Goal: Task Accomplishment & Management: Use online tool/utility

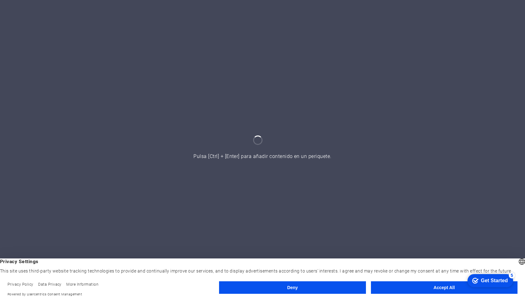
click at [406, 287] on button "Accept All" at bounding box center [444, 287] width 147 height 13
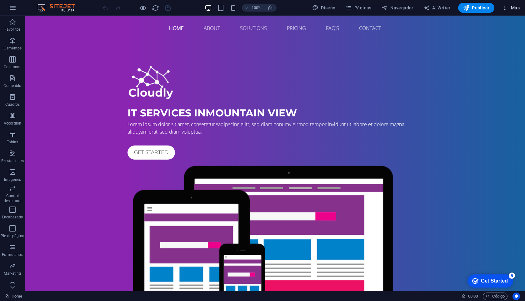
click at [511, 8] on span "Más" at bounding box center [511, 8] width 18 height 6
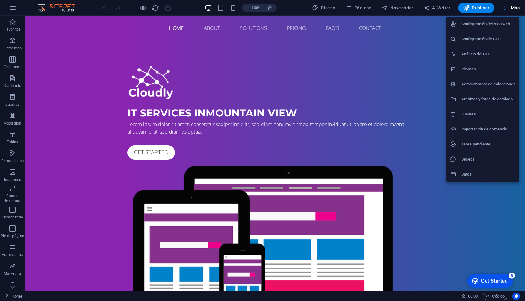
click at [188, 6] on div at bounding box center [262, 150] width 525 height 301
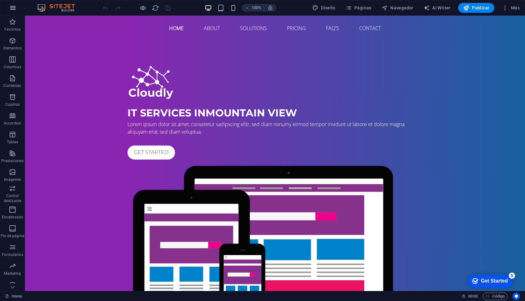
click at [13, 9] on icon "button" at bounding box center [13, 8] width 8 height 8
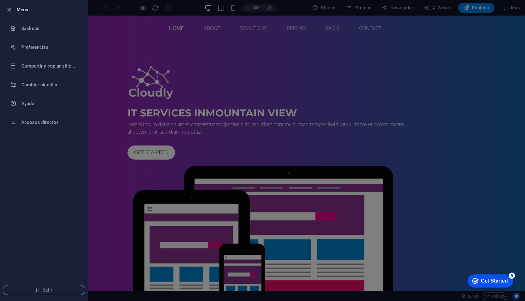
click at [206, 69] on div at bounding box center [262, 150] width 525 height 301
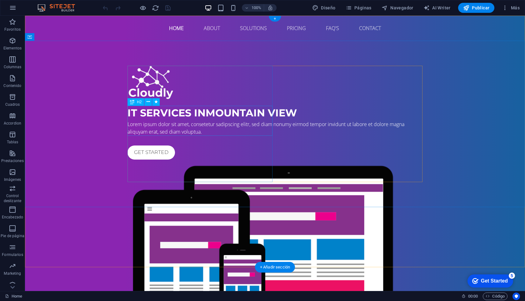
click at [154, 115] on div "IT Services in [GEOGRAPHIC_DATA]" at bounding box center [275, 112] width 295 height 15
click at [144, 114] on div "IT Services in [GEOGRAPHIC_DATA]" at bounding box center [275, 112] width 295 height 15
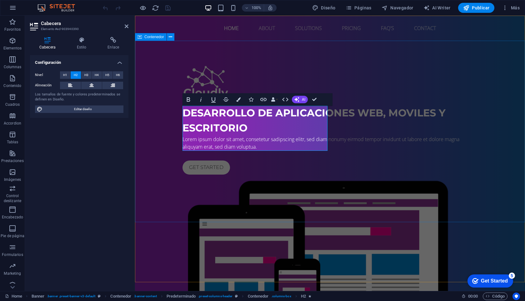
click at [147, 162] on div "Desarrollo de aplicaciones web, moviles y escritorio Lorem ipsum dolor sit amet…" at bounding box center [330, 213] width 390 height 344
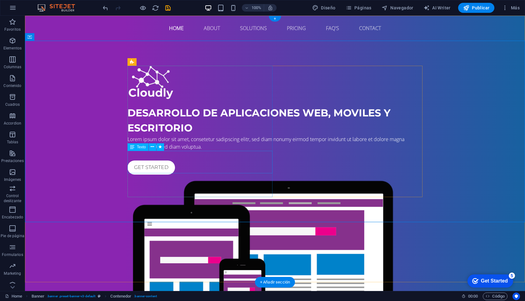
click at [184, 150] on div "Lorem ipsum dolor sit amet, consetetur sadipscing elitr, sed diam nonumy eirmod…" at bounding box center [275, 142] width 295 height 15
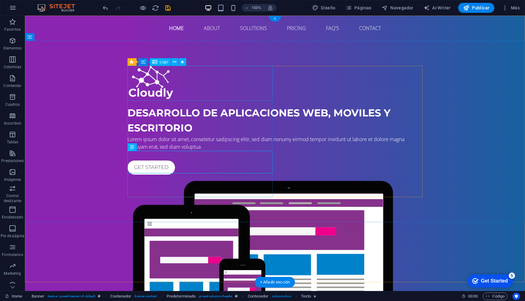
click at [163, 83] on div at bounding box center [275, 83] width 295 height 35
click at [158, 78] on div at bounding box center [275, 83] width 295 height 35
select select "px"
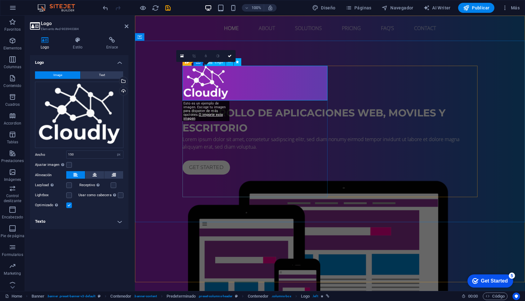
click at [218, 74] on div at bounding box center [330, 83] width 295 height 35
click at [91, 104] on div "Arrastra archivos aquí, haz clic para escoger archivos o selecciona archivos de…" at bounding box center [79, 115] width 88 height 67
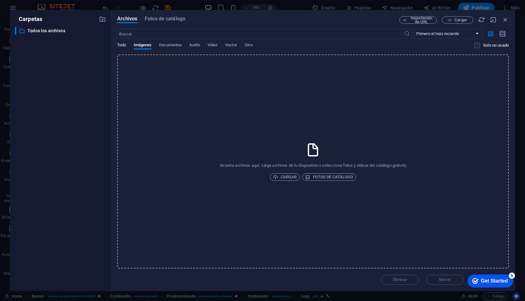
click at [121, 45] on span "Todo" at bounding box center [121, 45] width 9 height 9
click at [163, 19] on span "Fotos de catálogo" at bounding box center [165, 19] width 41 height 8
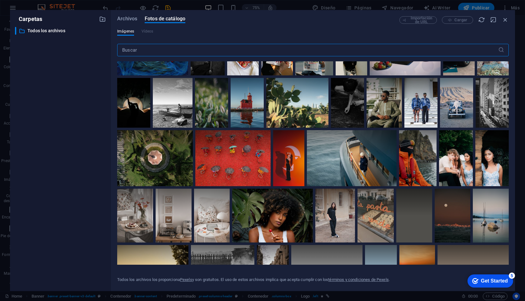
scroll to position [360, 0]
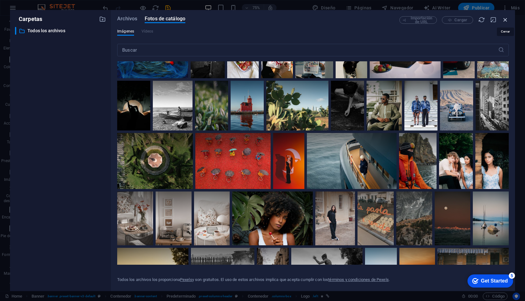
click at [508, 19] on icon "button" at bounding box center [505, 19] width 7 height 7
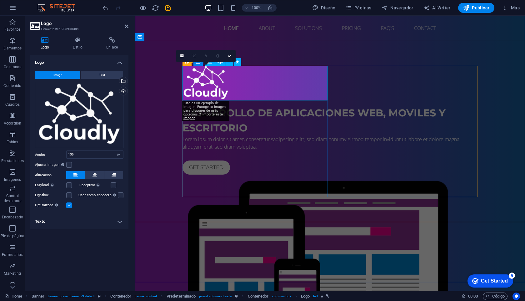
click at [217, 72] on div at bounding box center [330, 83] width 295 height 35
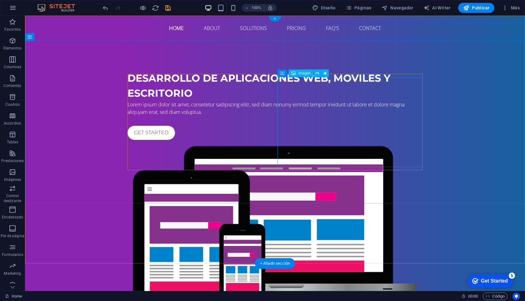
click at [316, 142] on figure at bounding box center [275, 233] width 295 height 183
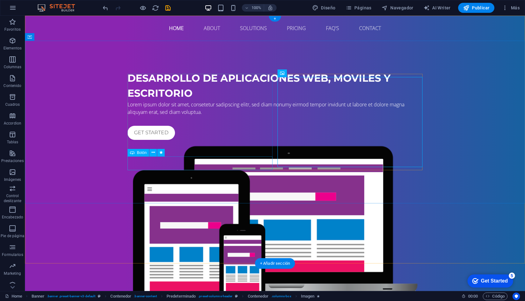
click at [162, 140] on div "Get started" at bounding box center [275, 133] width 295 height 14
click at [155, 140] on div "Get started" at bounding box center [275, 133] width 295 height 14
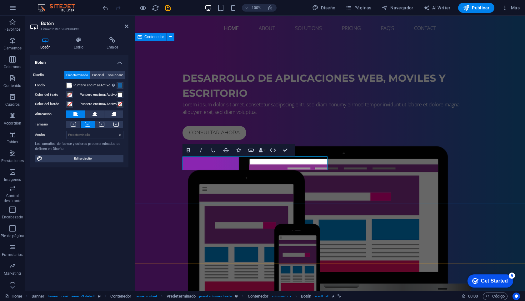
click at [194, 191] on div "Desarrollo de aplicaciones web, moviles y escritorio Lorem ipsum dolor sit amet…" at bounding box center [330, 195] width 390 height 309
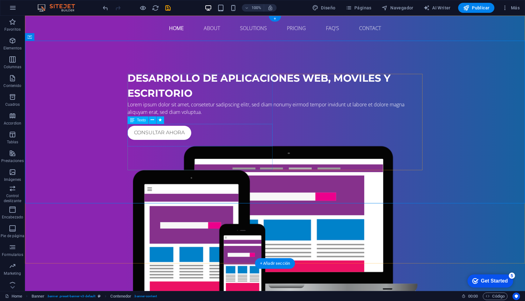
click at [163, 116] on div "Lorem ipsum dolor sit amet, consetetur sadipscing elitr, sed diam nonumy eirmod…" at bounding box center [275, 108] width 295 height 15
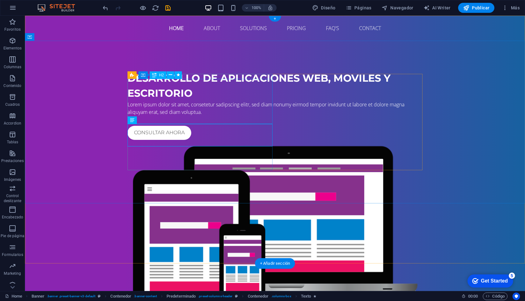
click at [173, 101] on div "Desarrollo de aplicaciones web, moviles y escritorio" at bounding box center [275, 86] width 295 height 30
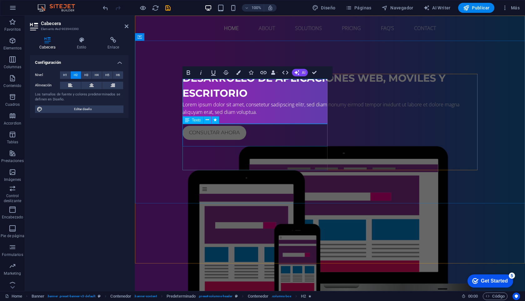
click at [226, 116] on div "Lorem ipsum dolor sit amet, consetetur sadipscing elitr, sed diam nonumy eirmod…" at bounding box center [330, 108] width 295 height 15
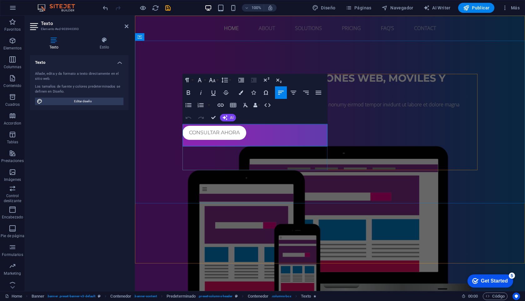
click at [216, 115] on span "Lorem ipsum dolor sit amet, consetetur sadipscing elitr, sed diam nonumy eirmod…" at bounding box center [321, 108] width 277 height 14
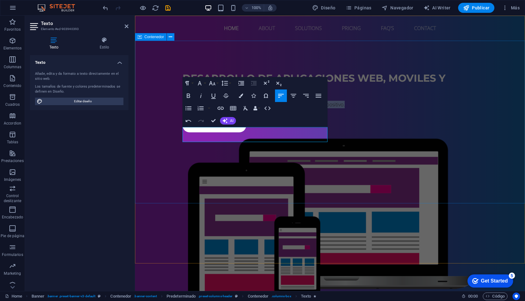
drag, startPoint x: 214, startPoint y: 138, endPoint x: 174, endPoint y: 128, distance: 41.2
click at [174, 128] on div "Desarrollo de aplicaciones web, moviles y escritorio Innovación y tecnología al…" at bounding box center [330, 192] width 390 height 302
click at [106, 43] on h4 "Estilo" at bounding box center [104, 43] width 48 height 13
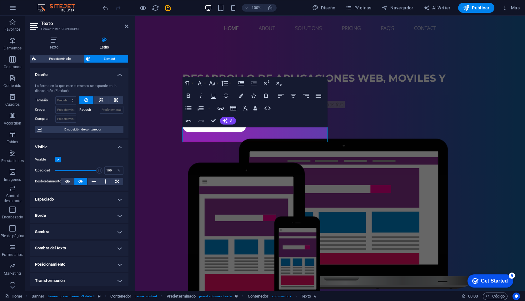
scroll to position [0, 0]
click at [108, 43] on h4 "Estilo" at bounding box center [104, 43] width 48 height 13
click at [171, 8] on icon "save" at bounding box center [167, 7] width 7 height 7
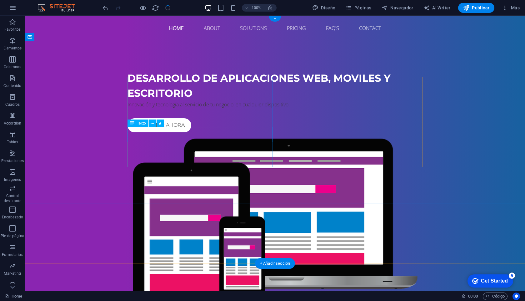
click at [180, 108] on div "Innovación y tecnología al servicio de tu negocio, en cualquier dispositivo." at bounding box center [275, 105] width 295 height 8
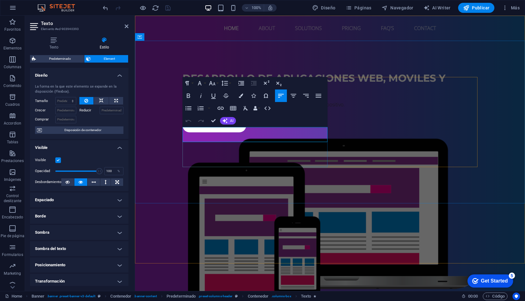
click at [198, 108] on p "Innovación y tecnología al servicio de tu negocio, en cualquier dispositivo." at bounding box center [330, 105] width 295 height 8
click at [205, 83] on button "Font Family" at bounding box center [201, 83] width 12 height 13
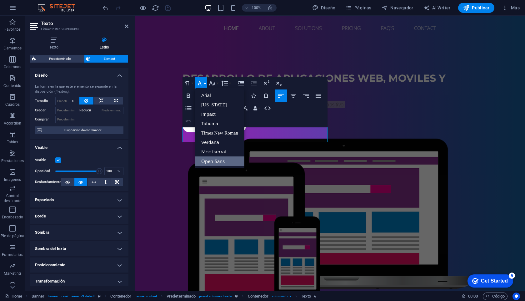
click at [205, 83] on button "Font Family" at bounding box center [201, 83] width 12 height 13
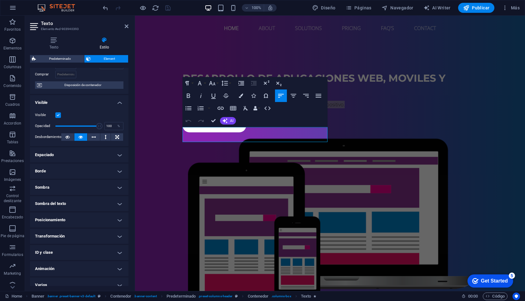
scroll to position [51, 0]
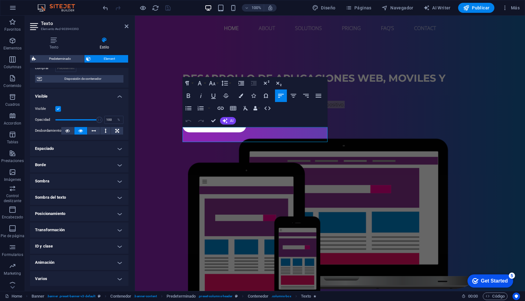
click at [64, 279] on h4 "Varios" at bounding box center [79, 278] width 98 height 15
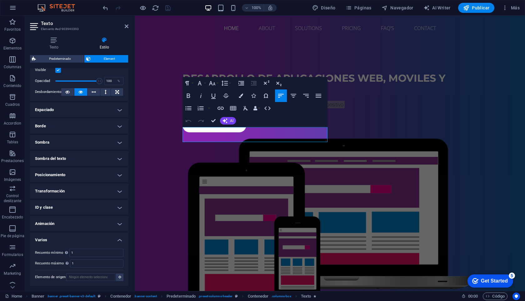
click at [77, 189] on h4 "Transformación" at bounding box center [79, 190] width 98 height 15
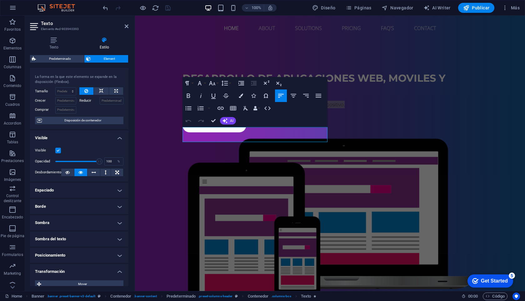
scroll to position [0, 0]
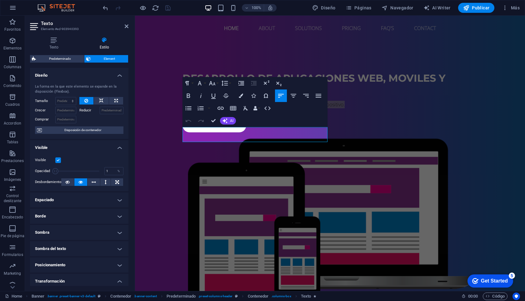
drag, startPoint x: 98, startPoint y: 170, endPoint x: 47, endPoint y: 169, distance: 51.3
click at [47, 169] on div "Opacidad 1 %" at bounding box center [79, 170] width 88 height 9
type input "100"
drag, startPoint x: 56, startPoint y: 171, endPoint x: 126, endPoint y: 172, distance: 69.7
click at [126, 172] on div "Visible Opacidad 100 % Desbordamiento" at bounding box center [79, 171] width 98 height 40
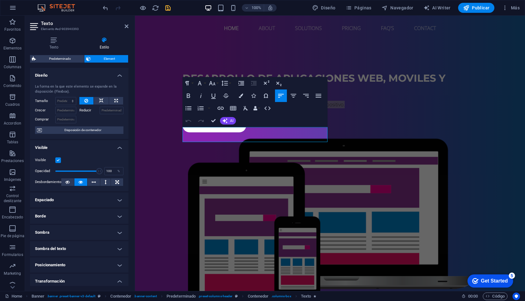
click at [88, 88] on div "La forma en la que este elemento se expande en la disposición (Flexbox)." at bounding box center [79, 89] width 88 height 10
click at [56, 43] on icon at bounding box center [54, 40] width 48 height 6
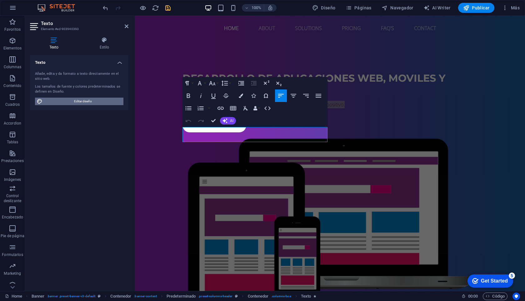
click at [77, 101] on span "Editar diseño" at bounding box center [82, 102] width 77 height 8
select select "px"
select select "400"
select select "px"
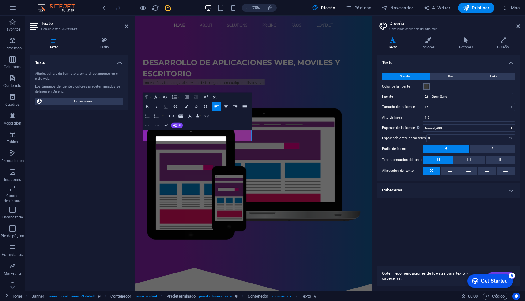
click at [426, 86] on span at bounding box center [426, 86] width 5 height 5
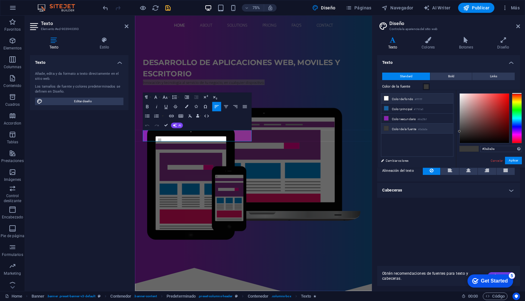
click at [407, 97] on li "Color de fondo #ffffff" at bounding box center [417, 98] width 72 height 10
type input "#ffffff"
click at [424, 210] on div "Texto Standard Bold Links Color de la fuente Fuente Open Sans Tamaño de la fuen…" at bounding box center [448, 158] width 143 height 206
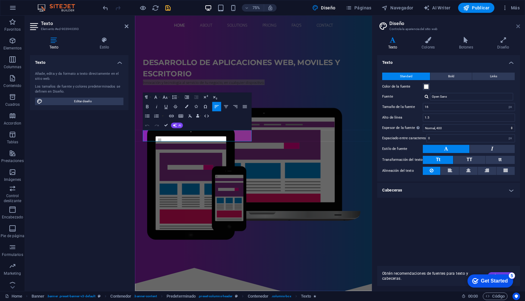
click at [517, 28] on icon at bounding box center [518, 26] width 4 height 5
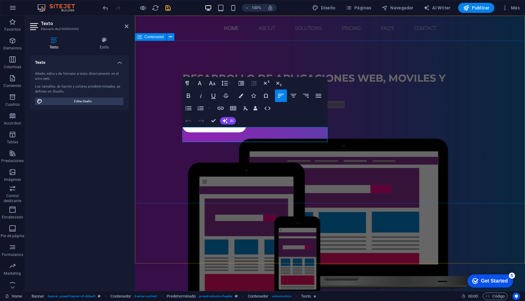
click at [219, 180] on div "Desarrollo de aplicaciones web, moviles y escritorio Innovación y tecnología al…" at bounding box center [330, 192] width 390 height 302
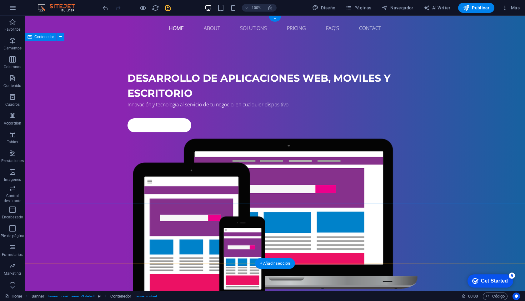
click at [70, 124] on div "Desarrollo de aplicaciones web, moviles y escritorio Innovación y tecnología al…" at bounding box center [275, 192] width 500 height 302
click at [62, 114] on div "Desarrollo de aplicaciones web, moviles y escritorio Innovación y tecnología al…" at bounding box center [275, 192] width 500 height 302
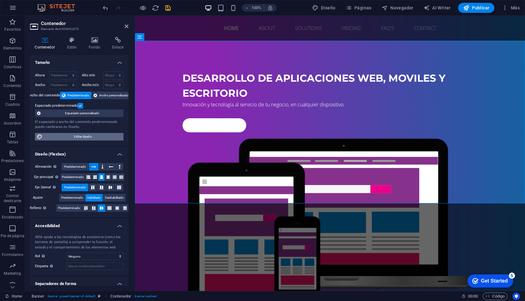
click at [78, 135] on span "Editar diseño" at bounding box center [82, 137] width 77 height 8
select select "rem"
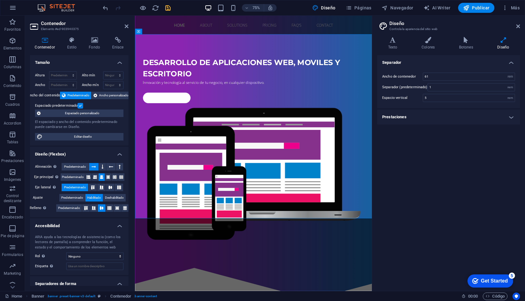
click at [454, 121] on h4 "Prestaciones" at bounding box center [448, 116] width 143 height 15
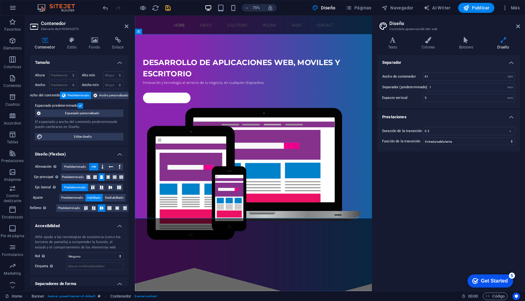
click at [451, 117] on h4 "Prestaciones" at bounding box center [448, 114] width 143 height 11
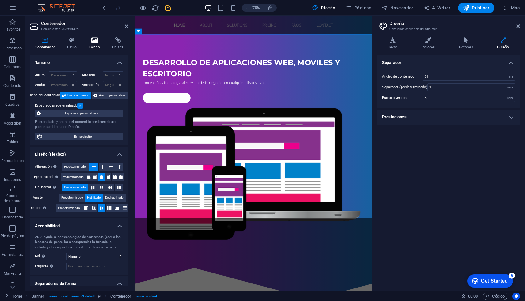
click at [105, 44] on h4 "Fondo" at bounding box center [95, 43] width 23 height 13
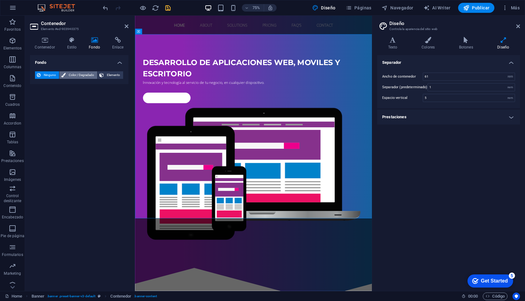
click at [73, 77] on span "Color / Degradado" at bounding box center [82, 75] width 28 height 8
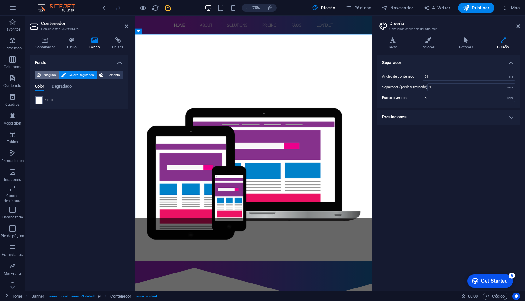
click at [46, 74] on span "Ninguno" at bounding box center [50, 75] width 15 height 8
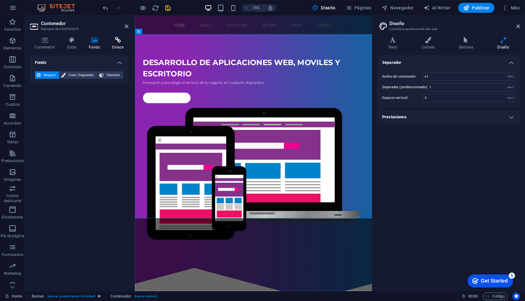
click at [119, 43] on h4 "Enlace" at bounding box center [117, 43] width 21 height 13
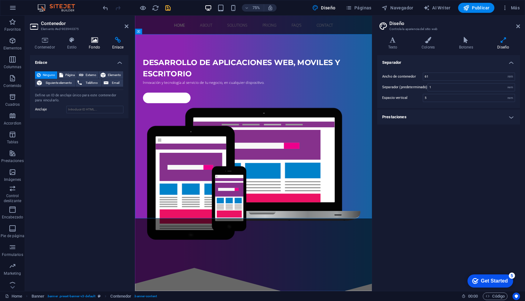
click at [94, 41] on icon at bounding box center [94, 40] width 21 height 6
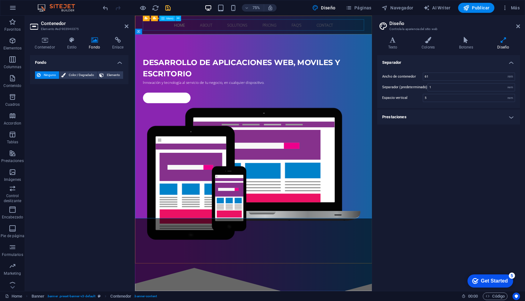
click at [167, 33] on nav "Home About Solutions Pricing FAQ's Contact" at bounding box center [293, 28] width 295 height 15
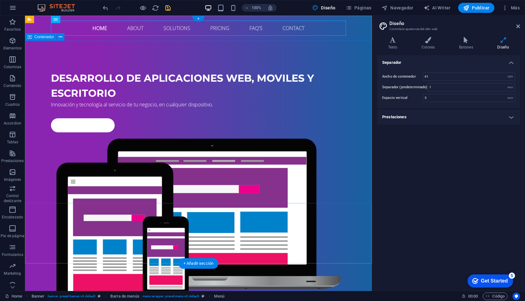
click at [121, 68] on div "Desarrollo de aplicaciones web, moviles y escritorio Innovación y tecnología al…" at bounding box center [198, 192] width 347 height 302
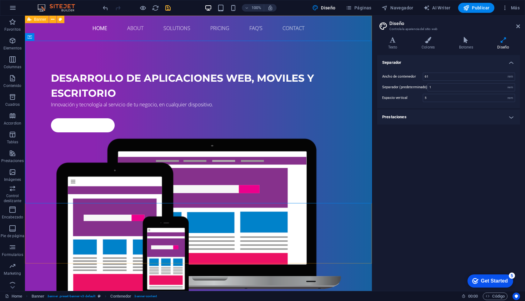
click at [35, 18] on span "Banner" at bounding box center [40, 20] width 12 height 4
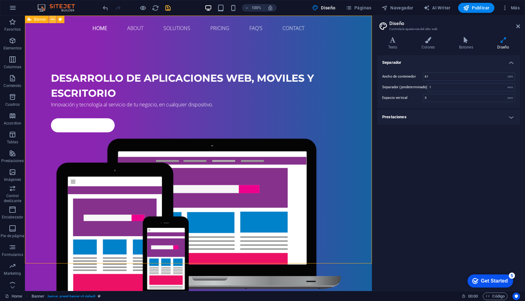
click at [51, 18] on icon at bounding box center [52, 19] width 3 height 7
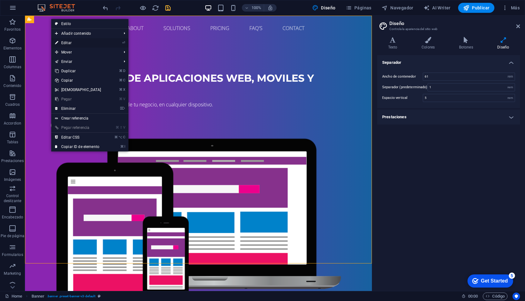
click at [79, 43] on link "⏎ Editar" at bounding box center [78, 42] width 54 height 9
select select "vh"
select select "header"
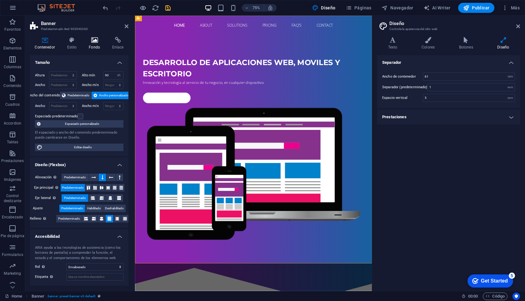
click at [94, 43] on icon at bounding box center [94, 40] width 21 height 6
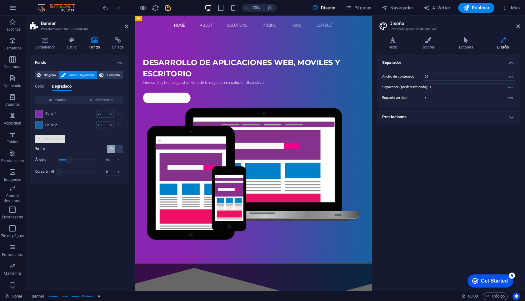
click at [48, 138] on span "Añadir color" at bounding box center [50, 139] width 25 height 8
click at [52, 148] on span "Añadir color" at bounding box center [50, 150] width 25 height 8
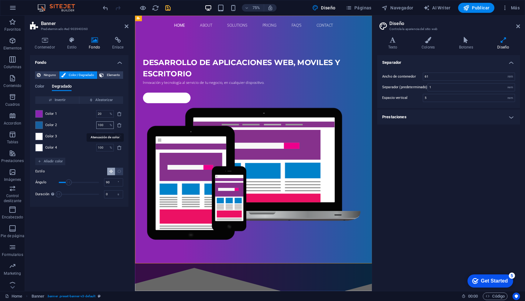
click at [108, 125] on div "100 % ​" at bounding box center [105, 125] width 18 height 8
click at [106, 126] on input "100" at bounding box center [101, 125] width 11 height 8
type input "0"
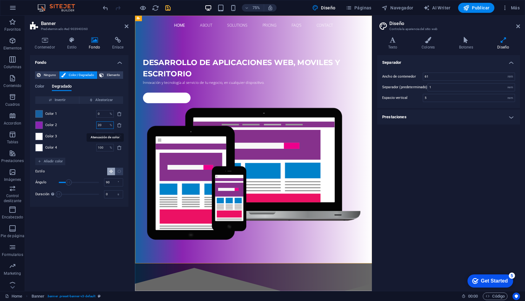
click at [99, 126] on input "20" at bounding box center [101, 125] width 11 height 8
type input "50"
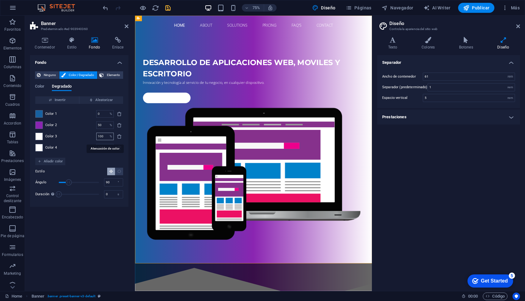
click at [102, 137] on input "100" at bounding box center [101, 137] width 11 height 8
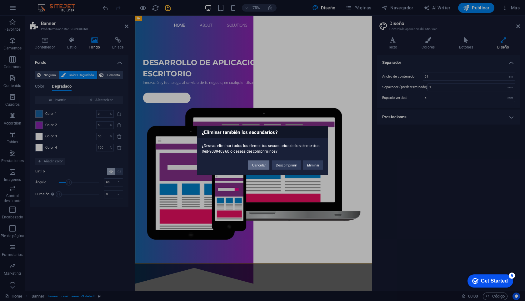
click at [261, 163] on button "Cancelar" at bounding box center [258, 164] width 21 height 9
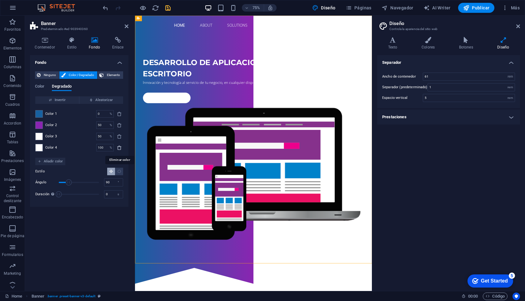
click at [120, 148] on icon "delete" at bounding box center [119, 147] width 5 height 5
click at [103, 135] on input "50" at bounding box center [101, 137] width 11 height 8
type input "0"
type input "50"
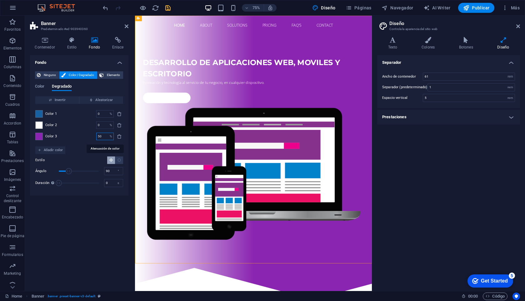
click at [102, 134] on input "50" at bounding box center [101, 137] width 11 height 8
click at [104, 123] on input "0" at bounding box center [101, 125] width 11 height 8
click at [120, 126] on icon "delete" at bounding box center [119, 125] width 5 height 5
type input "50"
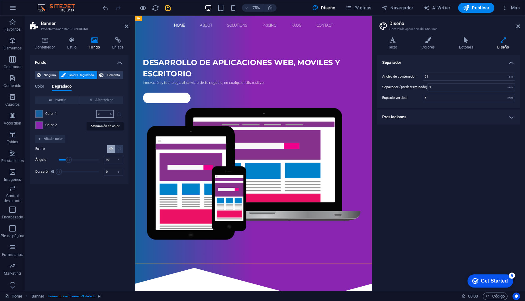
click at [103, 115] on input "0" at bounding box center [101, 114] width 11 height 8
click at [101, 113] on input "4" at bounding box center [101, 114] width 11 height 8
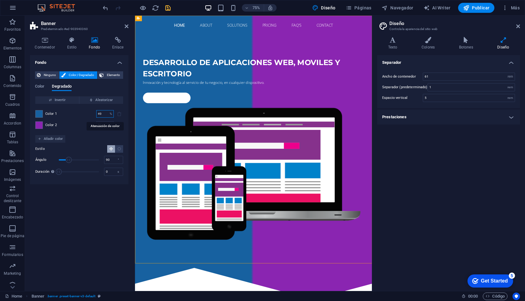
click at [103, 115] on input "49" at bounding box center [101, 114] width 11 height 8
type input "0"
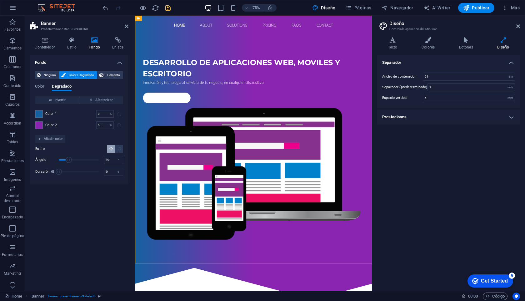
click at [82, 129] on div "Color 1 0 % ​ Color 2 50 % ​" at bounding box center [79, 119] width 88 height 31
click at [104, 126] on input "50" at bounding box center [101, 125] width 11 height 8
type input "5"
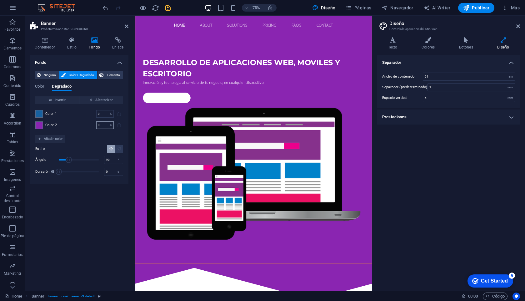
click at [101, 126] on input "0" at bounding box center [101, 125] width 11 height 8
type input "80"
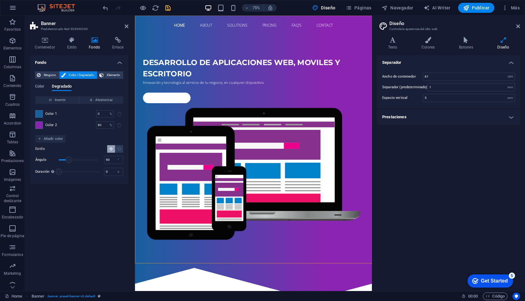
click at [75, 121] on div "Color 1 0 % ​ Color 2 80 % ​" at bounding box center [79, 119] width 88 height 31
click at [40, 124] on span at bounding box center [39, 125] width 7 height 7
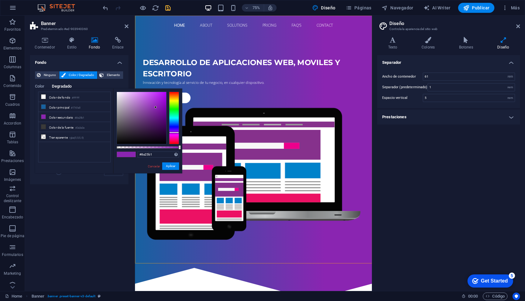
click at [40, 124] on li "Color de la fuente #3a3a3a" at bounding box center [74, 127] width 72 height 10
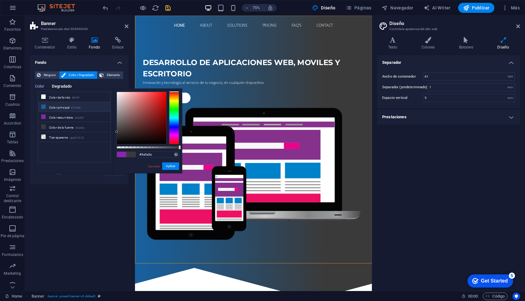
click at [80, 108] on small "#1761a0" at bounding box center [75, 108] width 9 height 4
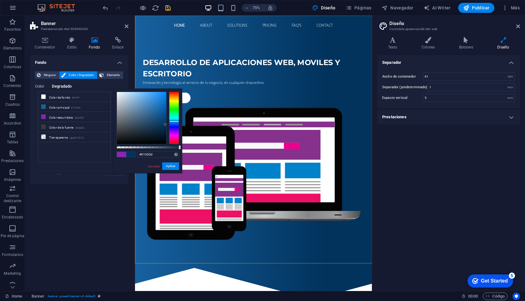
drag, startPoint x: 165, startPoint y: 117, endPoint x: 166, endPoint y: 124, distance: 7.2
click at [166, 124] on div at bounding box center [141, 118] width 49 height 52
click at [169, 168] on button "Aplicar" at bounding box center [170, 166] width 17 height 8
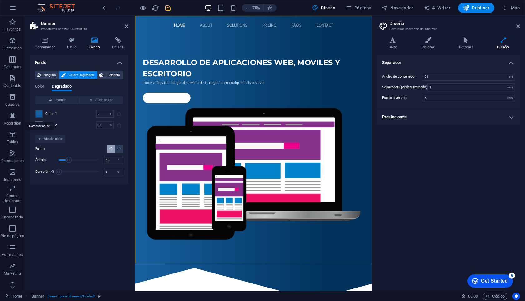
click at [38, 112] on span at bounding box center [39, 113] width 7 height 7
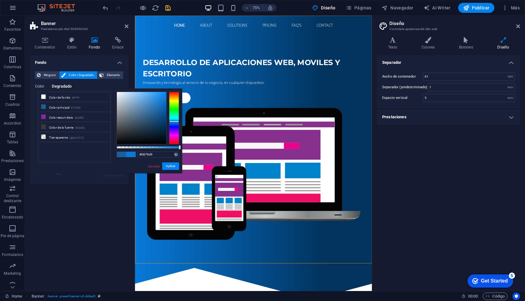
drag, startPoint x: 166, startPoint y: 109, endPoint x: 164, endPoint y: 99, distance: 9.9
click at [164, 99] on div at bounding box center [141, 118] width 49 height 52
type input "#0378db"
click at [165, 99] on div at bounding box center [164, 99] width 2 height 2
click at [171, 166] on button "Aplicar" at bounding box center [170, 166] width 17 height 8
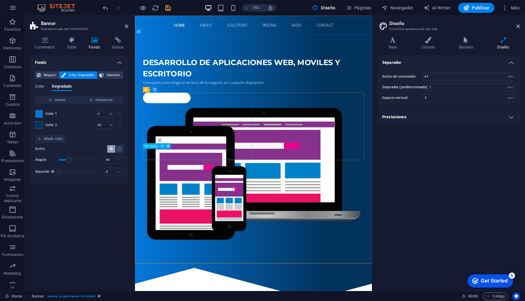
click at [177, 132] on div "consultar ahora" at bounding box center [293, 125] width 295 height 14
click at [192, 132] on div "consultar ahora" at bounding box center [293, 125] width 295 height 14
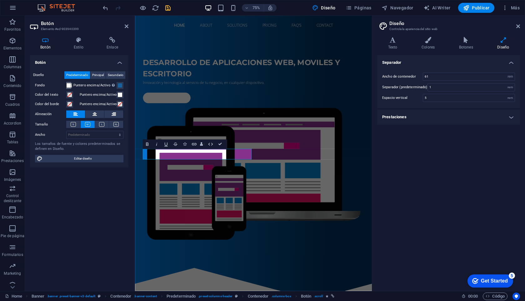
click at [71, 86] on span at bounding box center [68, 85] width 5 height 5
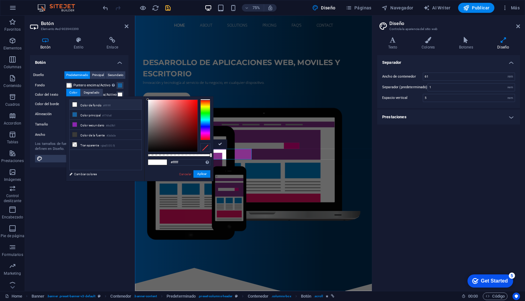
click at [56, 84] on label "Fondo" at bounding box center [50, 86] width 31 height 8
click at [66, 84] on button "Fondo" at bounding box center [68, 85] width 5 height 7
click at [53, 87] on label "Fondo" at bounding box center [50, 86] width 31 height 8
click at [66, 87] on button "Fondo" at bounding box center [68, 85] width 5 height 7
click at [60, 106] on label "Color del borde" at bounding box center [50, 104] width 31 height 8
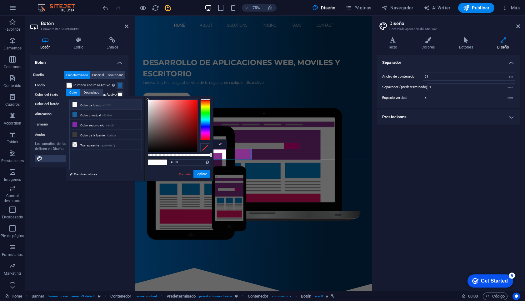
click at [66, 106] on button "Color del borde" at bounding box center [69, 104] width 7 height 7
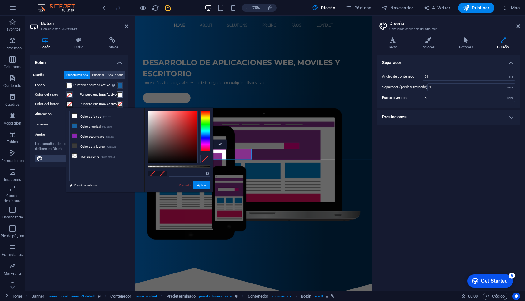
click at [120, 93] on span at bounding box center [120, 94] width 5 height 5
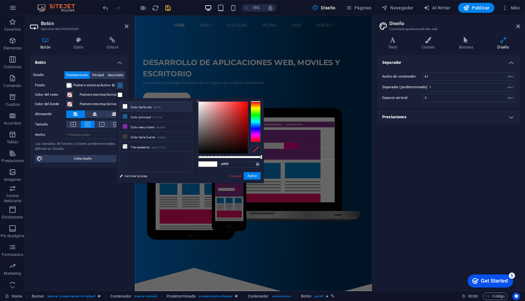
click at [140, 108] on li "Color de fondo #ffffff" at bounding box center [156, 107] width 72 height 10
click at [70, 95] on span at bounding box center [69, 94] width 5 height 5
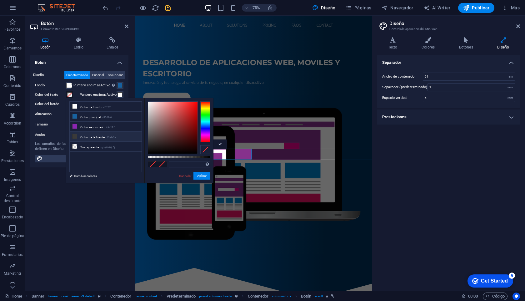
click at [103, 138] on li "Color de la fuente #3a3a3a" at bounding box center [106, 137] width 72 height 10
type input "#3a3a3a"
click at [208, 175] on button "Aplicar" at bounding box center [201, 176] width 17 height 8
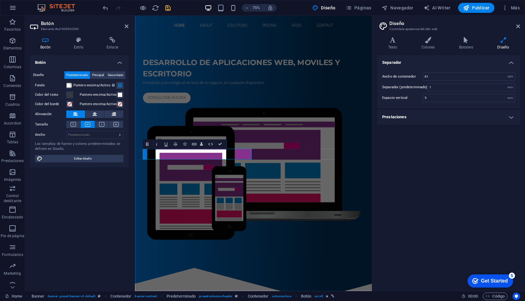
click at [100, 192] on div "Botón Diseño Predeterminado Principal Secundario Fondo Puntero encima/Activo [M…" at bounding box center [79, 170] width 98 height 231
click at [218, 132] on div "consultar ahora" at bounding box center [293, 125] width 295 height 14
click at [209, 132] on link "consultar ahora" at bounding box center [178, 125] width 64 height 14
click at [203, 132] on link "consultar ahora" at bounding box center [178, 125] width 64 height 14
click at [122, 87] on span at bounding box center [120, 85] width 5 height 5
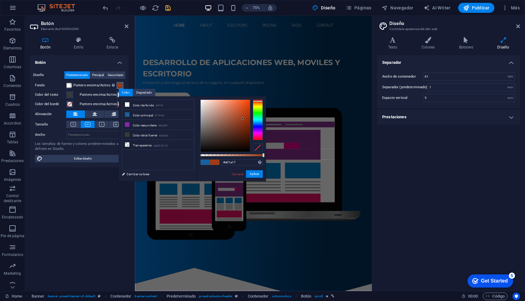
type input "#a01717"
click at [259, 98] on div "#a01717 Formatos soportados #0852ed rgb(8, 82, 237) rgba(8, 82, 237, 90%) hsv(2…" at bounding box center [231, 183] width 69 height 175
click at [100, 96] on label "Puntero encima/Activo" at bounding box center [98, 95] width 37 height 8
click at [117, 96] on button "Puntero encima/Activo" at bounding box center [120, 94] width 7 height 7
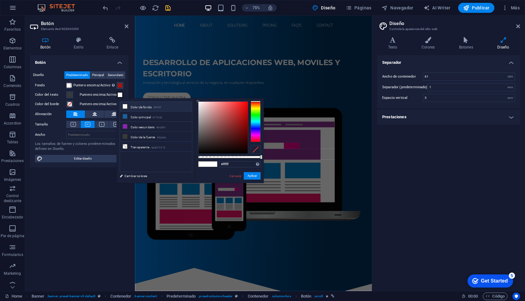
click at [108, 198] on div "Botón Diseño Predeterminado Principal Secundario Fondo Puntero encima/Activo [M…" at bounding box center [79, 170] width 98 height 231
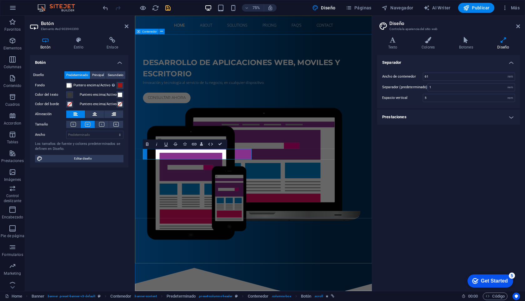
click at [268, 238] on div "Desarrollo de aplicaciones web, moviles y escritorio Innovación y tecnología al…" at bounding box center [293, 192] width 316 height 302
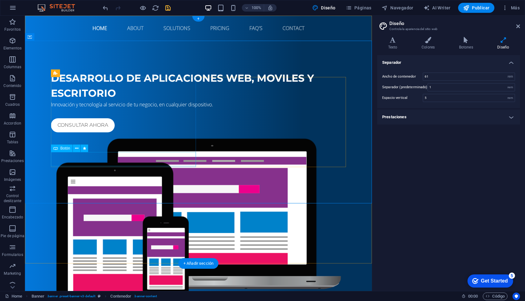
click at [84, 132] on div "consultar ahora" at bounding box center [198, 125] width 295 height 14
click at [63, 148] on span "Botón" at bounding box center [65, 148] width 10 height 4
click at [55, 148] on icon at bounding box center [55, 148] width 4 height 8
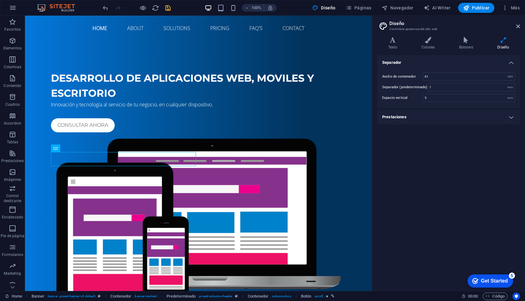
click at [169, 8] on icon "save" at bounding box center [167, 7] width 7 height 7
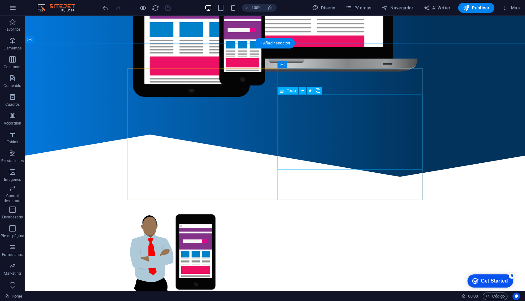
scroll to position [220, 0]
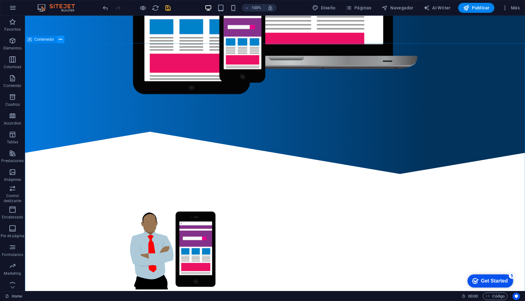
click at [58, 39] on button at bounding box center [61, 40] width 8 height 8
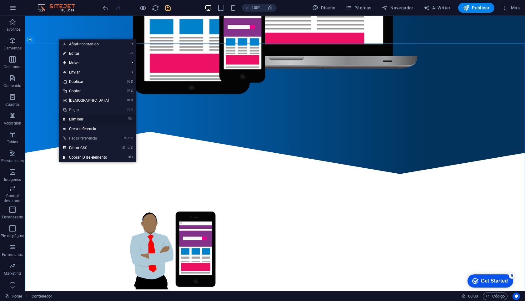
click at [79, 118] on link "⌦ Eliminar" at bounding box center [86, 118] width 54 height 9
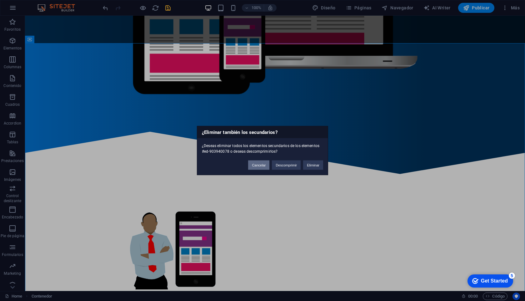
click at [259, 165] on button "Cancelar" at bounding box center [258, 164] width 21 height 9
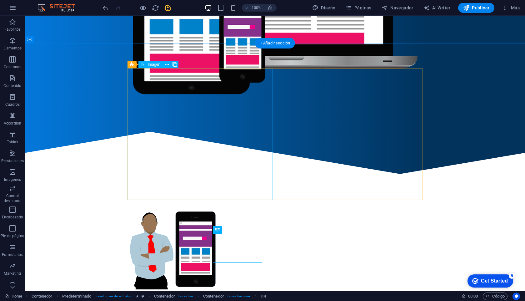
click at [205, 208] on figure at bounding box center [173, 249] width 90 height 82
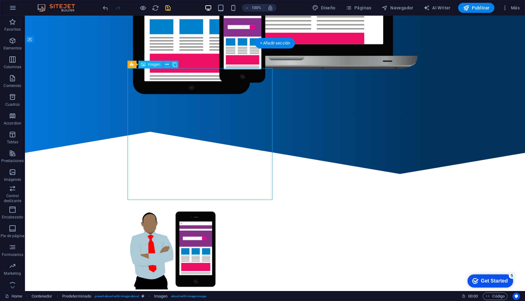
click at [165, 208] on figure at bounding box center [173, 249] width 90 height 82
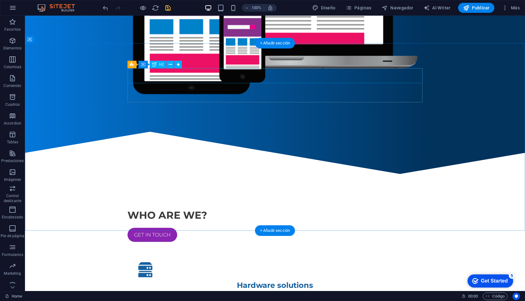
click at [173, 208] on div "Who are we?" at bounding box center [275, 215] width 295 height 15
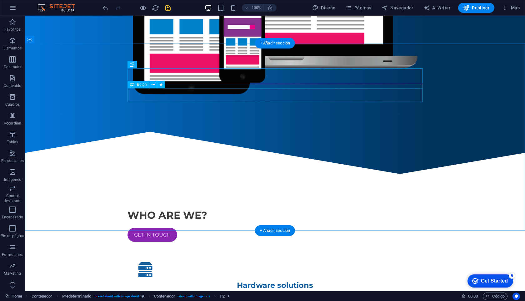
click at [160, 228] on div "Get in touch" at bounding box center [275, 235] width 295 height 14
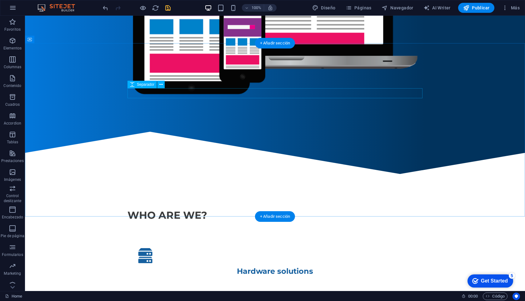
click at [173, 228] on div at bounding box center [275, 233] width 295 height 10
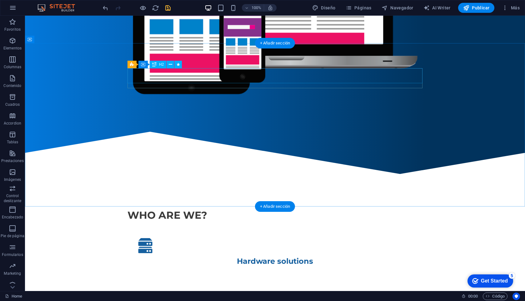
click at [192, 208] on div "Who are we?" at bounding box center [275, 215] width 295 height 15
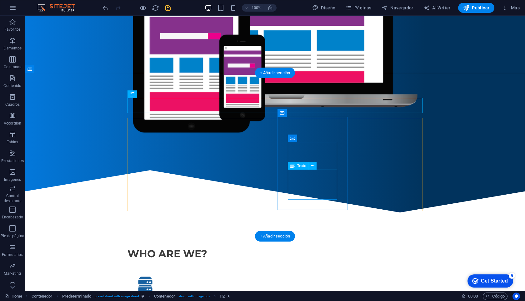
scroll to position [180, 0]
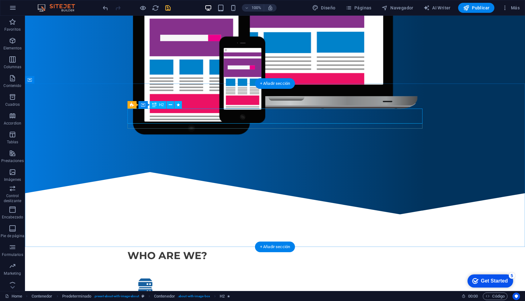
click at [171, 248] on div "Who are we?" at bounding box center [275, 255] width 295 height 15
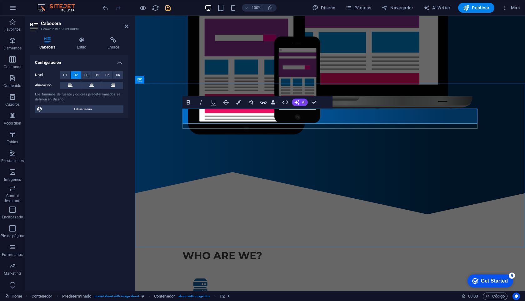
click at [266, 248] on h2 "Who are we?" at bounding box center [330, 255] width 295 height 15
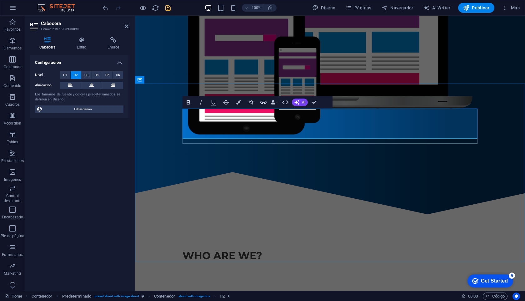
click at [224, 248] on h2 "Who are we? ‌" at bounding box center [330, 263] width 295 height 30
click at [256, 248] on h2 "Who are we? ‌" at bounding box center [330, 263] width 295 height 30
click at [268, 248] on h2 "Who are we? ‌" at bounding box center [330, 263] width 295 height 30
click at [257, 248] on h2 "Who are we? ‌" at bounding box center [330, 263] width 295 height 30
drag, startPoint x: 188, startPoint y: 113, endPoint x: 256, endPoint y: 117, distance: 67.9
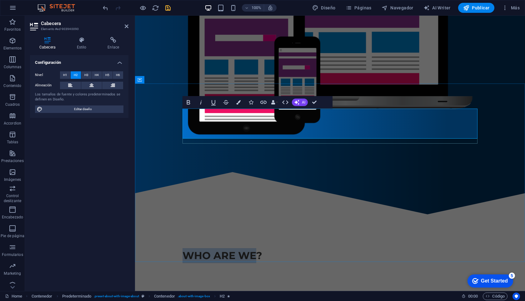
click at [256, 248] on h2 "Who are we? ‌" at bounding box center [330, 263] width 295 height 30
click at [242, 248] on h2 "soluciones ‌" at bounding box center [330, 263] width 295 height 30
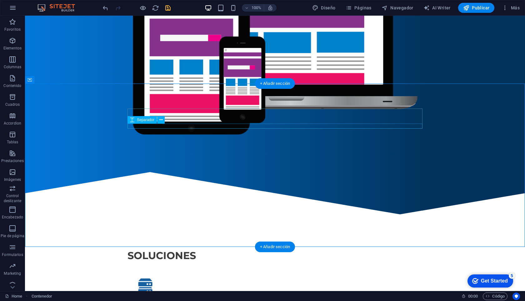
click at [193, 263] on div at bounding box center [275, 265] width 295 height 5
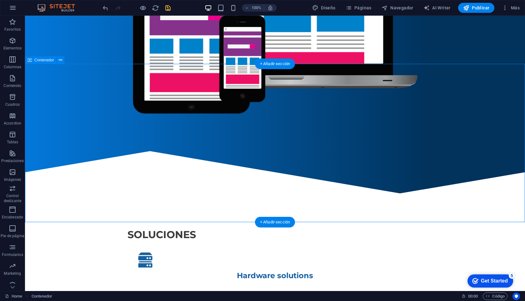
scroll to position [203, 0]
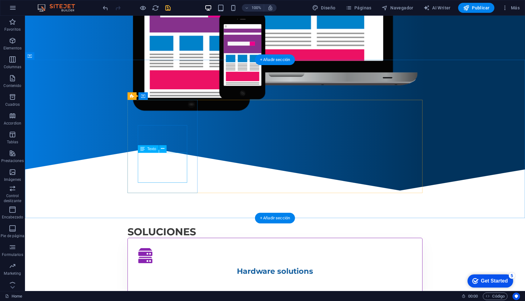
click at [177, 279] on div "Lorem ipsum dolor sit amet, consectetur adipisicing elit. Veritatis, dolorem!" at bounding box center [275, 283] width 274 height 8
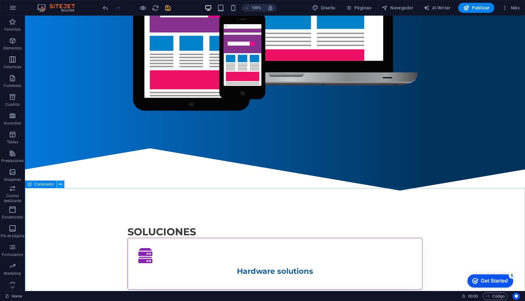
click at [62, 185] on button at bounding box center [61, 184] width 8 height 8
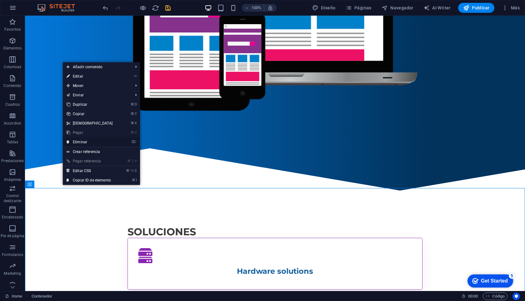
click at [89, 144] on link "⌦ Eliminar" at bounding box center [90, 141] width 54 height 9
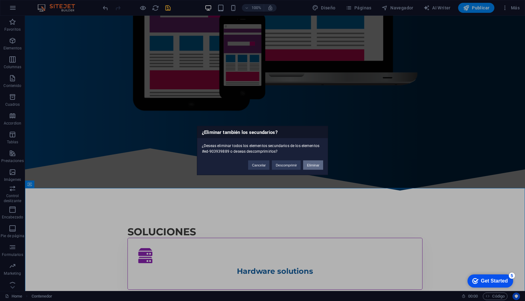
click at [310, 166] on button "Eliminar" at bounding box center [313, 164] width 20 height 9
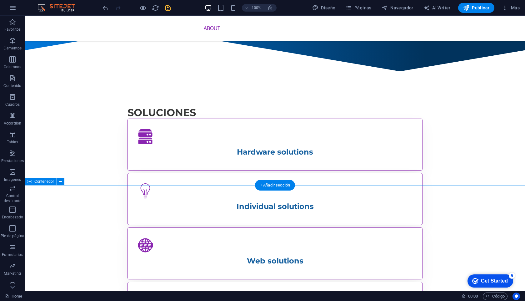
scroll to position [323, 0]
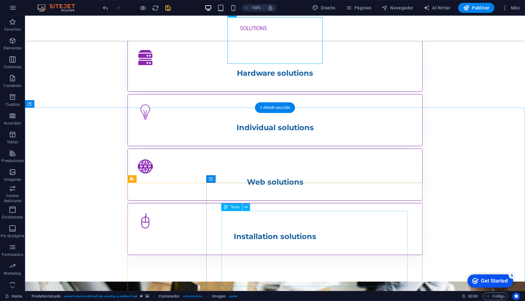
scroll to position [403, 0]
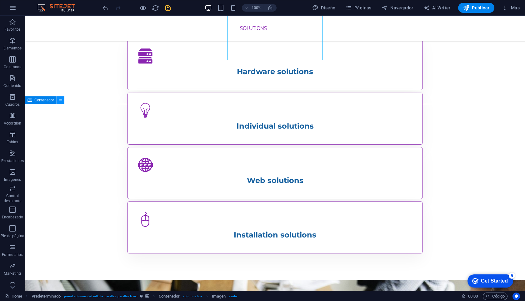
click at [60, 101] on icon at bounding box center [60, 100] width 3 height 7
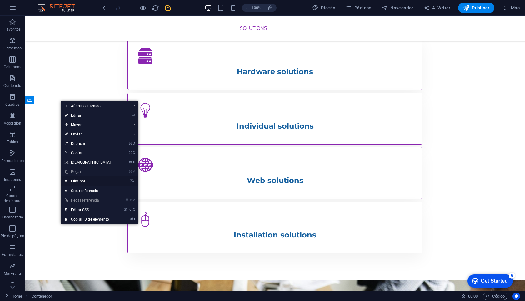
click at [82, 177] on link "⌦ Eliminar" at bounding box center [88, 180] width 54 height 9
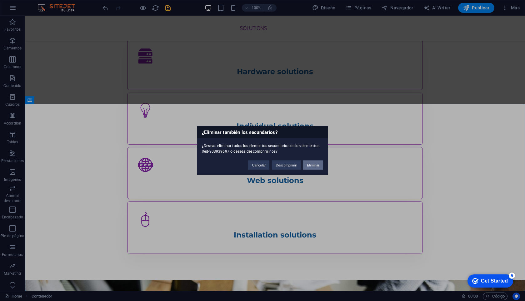
click at [310, 165] on button "Eliminar" at bounding box center [313, 164] width 20 height 9
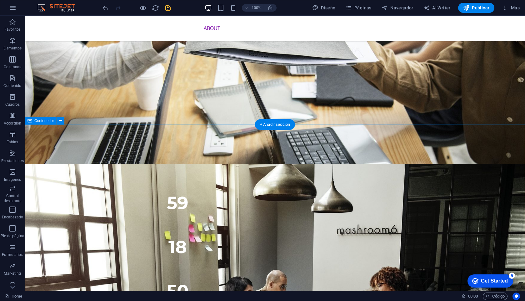
scroll to position [724, 0]
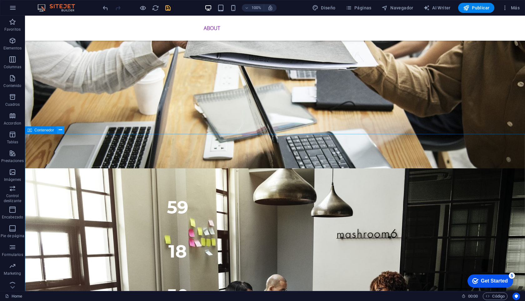
click at [60, 129] on icon at bounding box center [60, 130] width 3 height 7
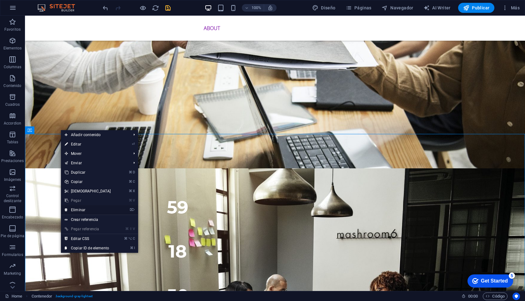
click at [84, 209] on link "⌦ Eliminar" at bounding box center [88, 209] width 54 height 9
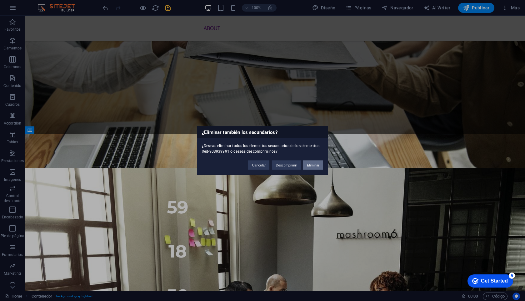
click at [309, 164] on button "Eliminar" at bounding box center [313, 164] width 20 height 9
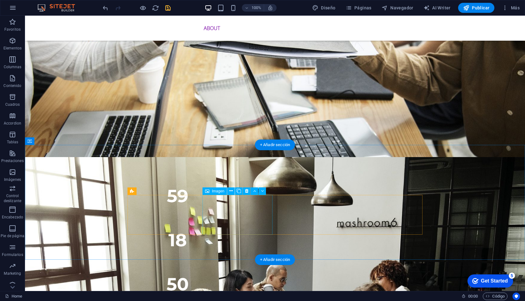
scroll to position [739, 0]
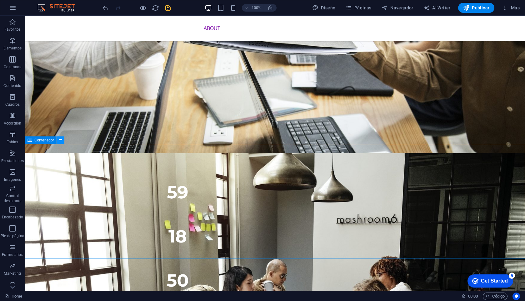
click at [61, 140] on icon at bounding box center [60, 140] width 3 height 7
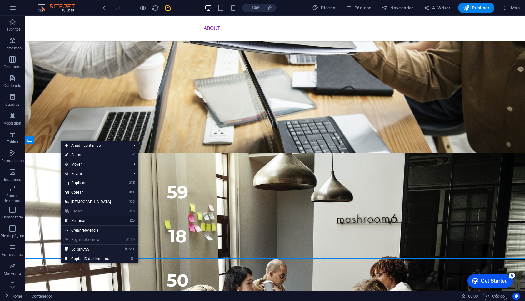
click at [97, 219] on link "⌦ Eliminar" at bounding box center [88, 220] width 54 height 9
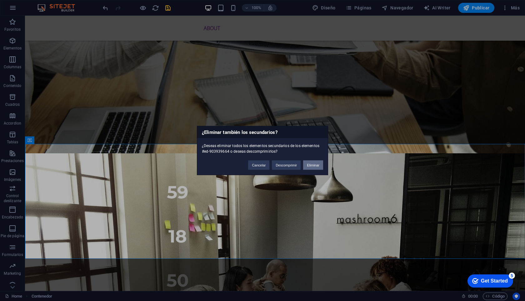
click at [311, 166] on button "Eliminar" at bounding box center [313, 164] width 20 height 9
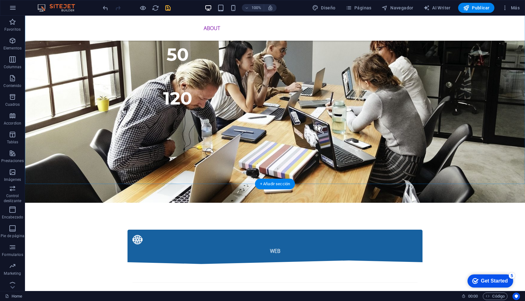
scroll to position [986, 0]
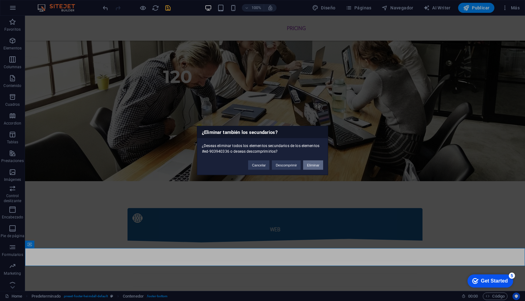
click at [313, 167] on button "Eliminar" at bounding box center [313, 164] width 20 height 9
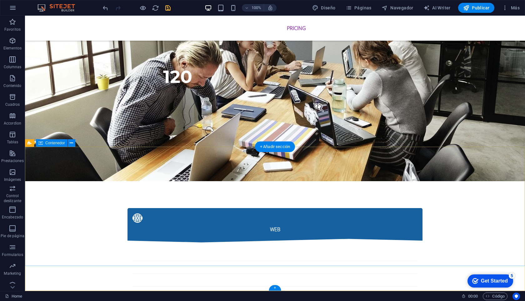
scroll to position [968, 0]
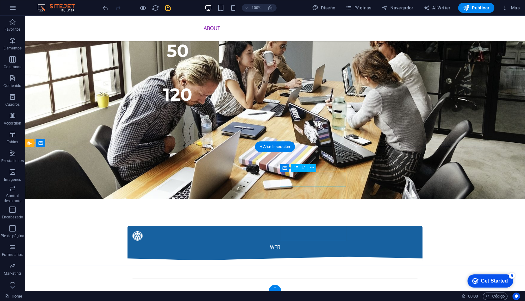
click at [315, 168] on icon at bounding box center [315, 168] width 3 height 7
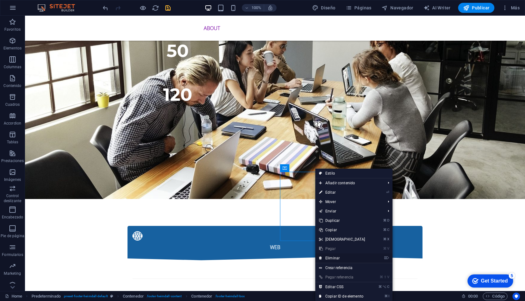
click at [332, 258] on link "⌦ Eliminar" at bounding box center [342, 257] width 54 height 9
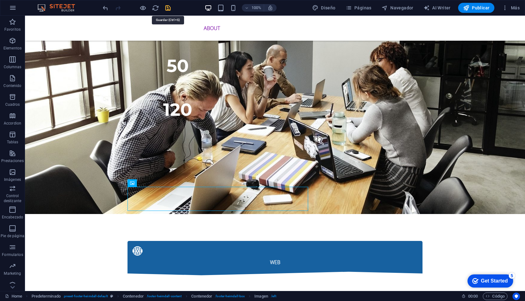
click at [167, 8] on icon "save" at bounding box center [167, 7] width 7 height 7
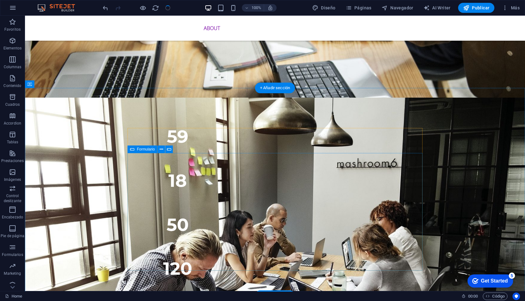
scroll to position [790, 0]
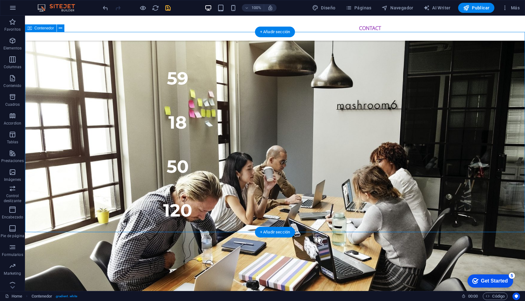
scroll to position [853, 0]
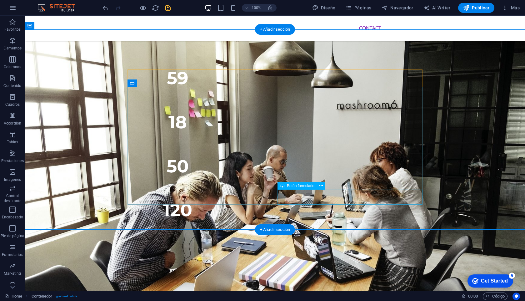
click div "Submit"
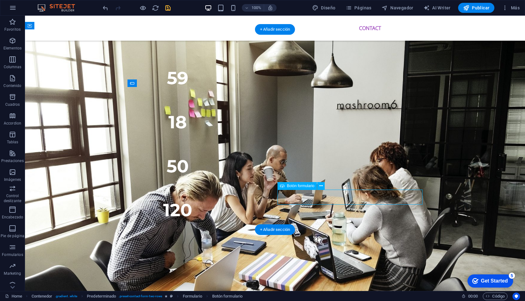
click div "Submit"
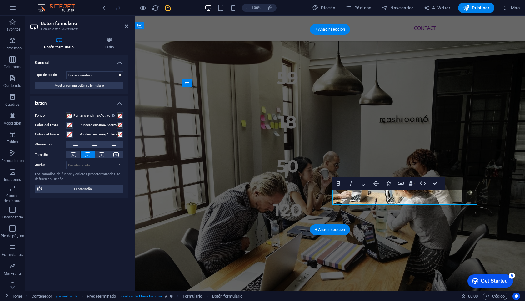
type button "Submit"
click button "Enviar"
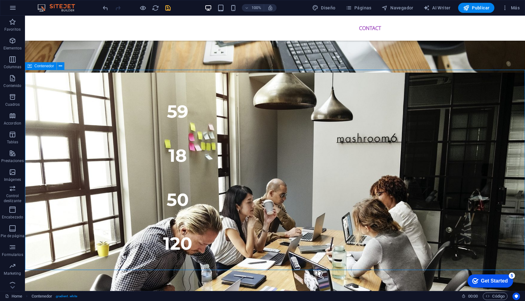
scroll to position [825, 0]
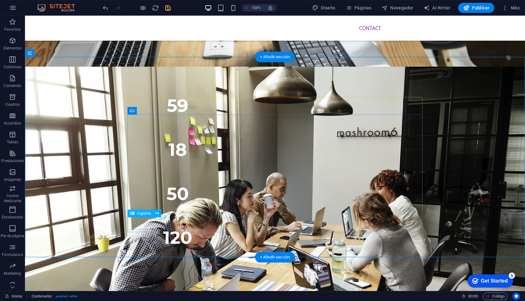
click div "¿Ilegible? [GEOGRAPHIC_DATA]"
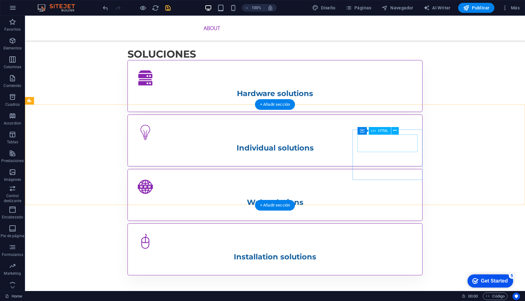
scroll to position [376, 0]
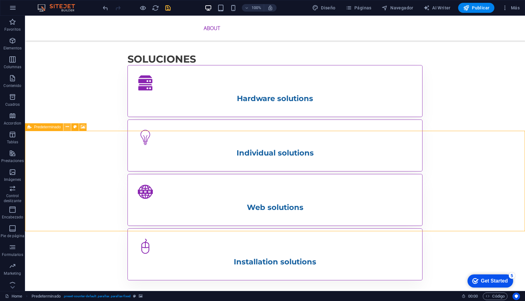
click at [68, 127] on icon at bounding box center [67, 126] width 3 height 7
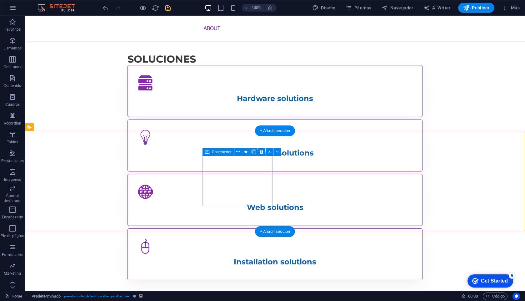
click at [237, 154] on icon at bounding box center [237, 151] width 3 height 7
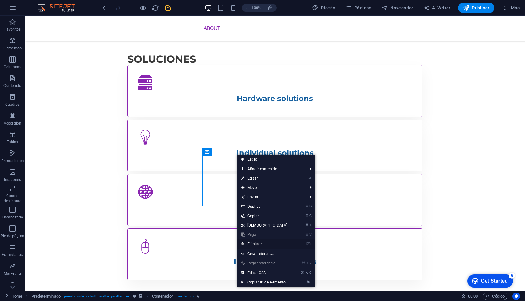
click at [254, 243] on link "⌦ Eliminar" at bounding box center [265, 243] width 54 height 9
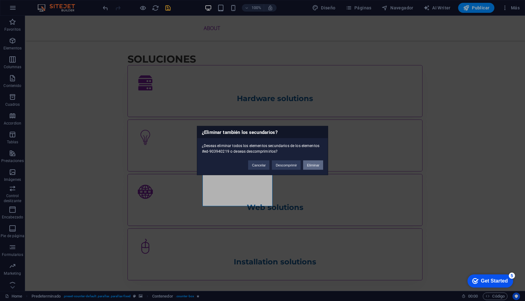
click at [307, 167] on button "Eliminar" at bounding box center [313, 164] width 20 height 9
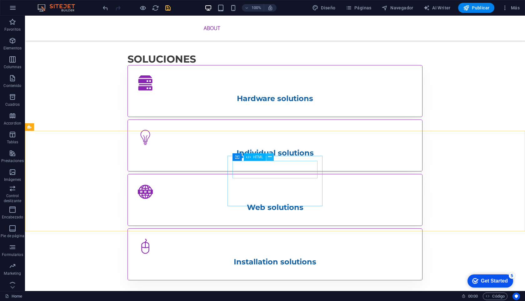
click at [271, 158] on icon at bounding box center [269, 156] width 3 height 7
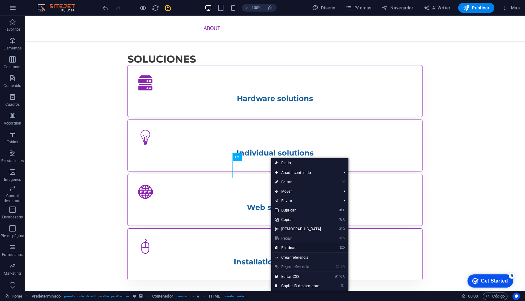
click at [302, 247] on link "⌦ Eliminar" at bounding box center [298, 247] width 54 height 9
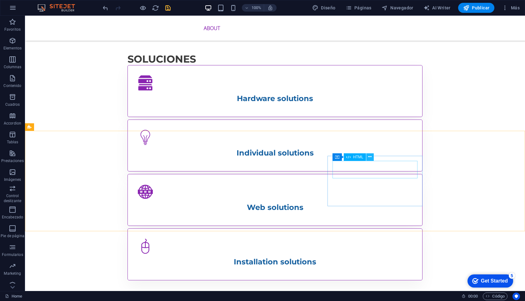
click at [371, 158] on icon at bounding box center [369, 156] width 3 height 7
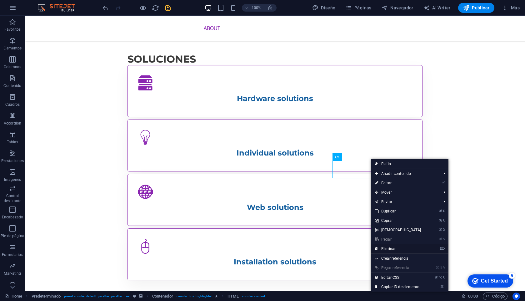
click at [399, 250] on link "⌦ Eliminar" at bounding box center [398, 248] width 54 height 9
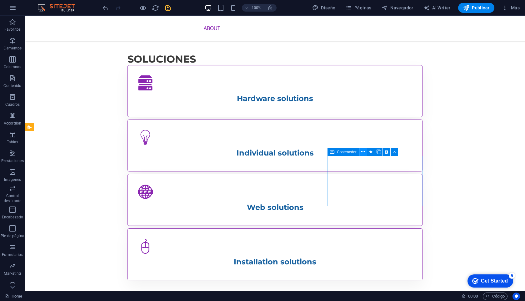
click at [365, 152] on button at bounding box center [363, 152] width 8 height 8
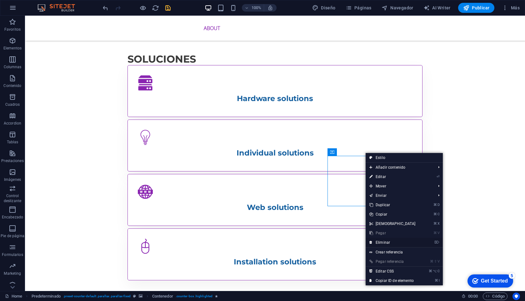
click at [384, 243] on link "⌦ Eliminar" at bounding box center [393, 242] width 54 height 9
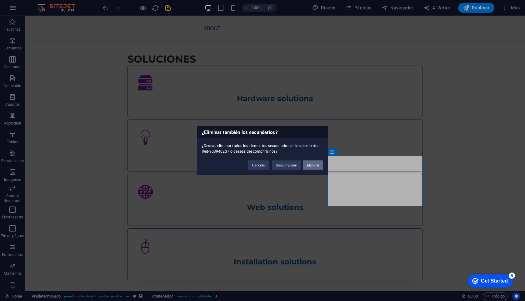
click at [313, 164] on button "Eliminar" at bounding box center [313, 164] width 20 height 9
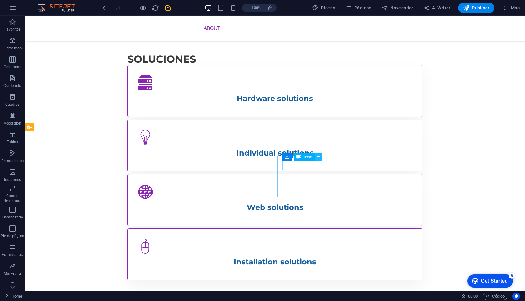
click at [319, 157] on icon at bounding box center [318, 156] width 3 height 7
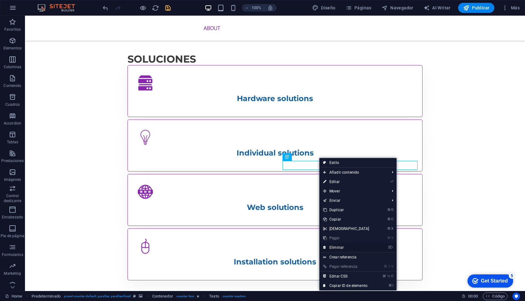
click at [333, 246] on link "⌦ Eliminar" at bounding box center [346, 247] width 54 height 9
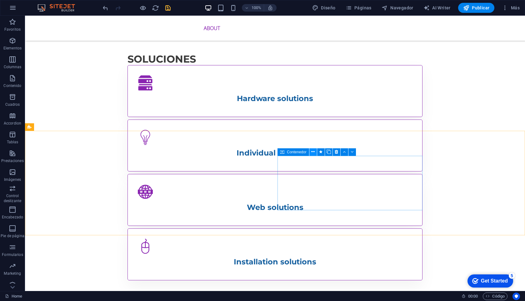
click at [313, 152] on icon at bounding box center [312, 151] width 3 height 7
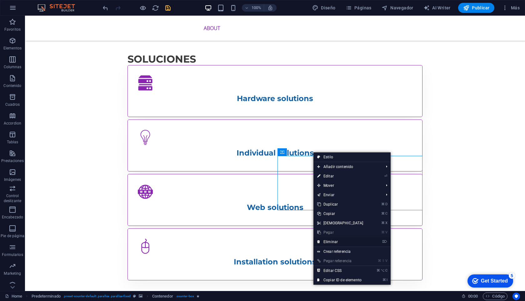
click at [332, 240] on link "⌦ Eliminar" at bounding box center [340, 241] width 54 height 9
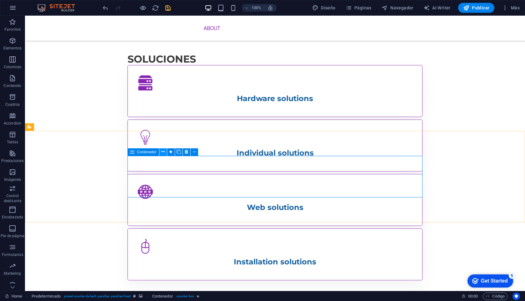
click at [161, 152] on icon at bounding box center [162, 151] width 3 height 7
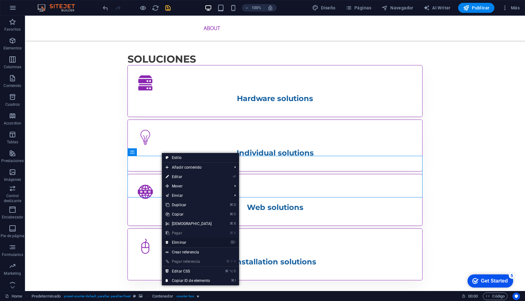
click at [177, 242] on link "⌦ Eliminar" at bounding box center [189, 242] width 54 height 9
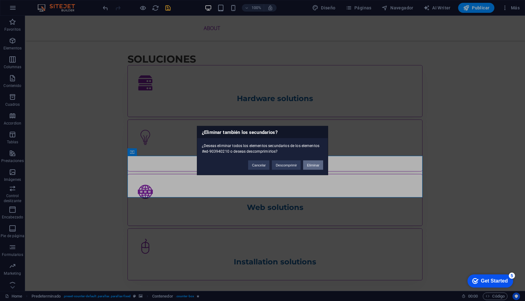
click at [316, 165] on button "Eliminar" at bounding box center [313, 164] width 20 height 9
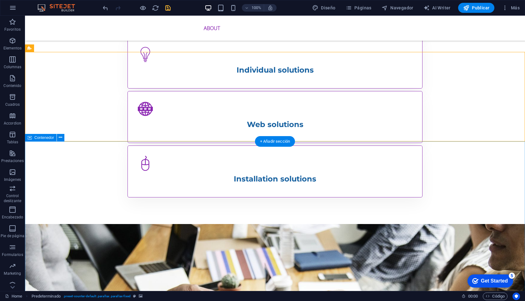
scroll to position [461, 0]
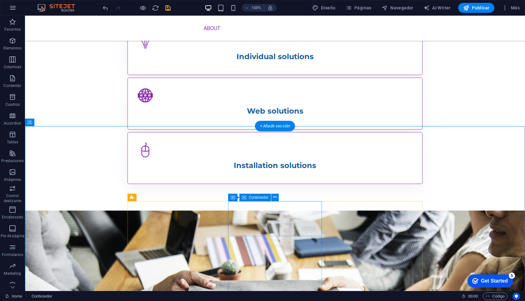
scroll to position [474, 0]
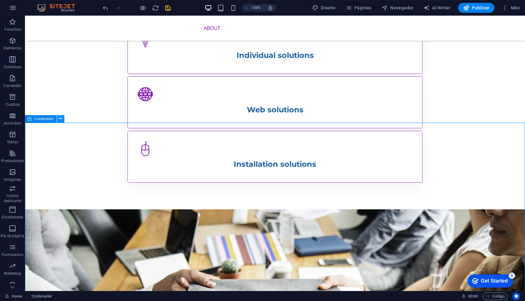
click at [60, 120] on icon at bounding box center [60, 118] width 3 height 7
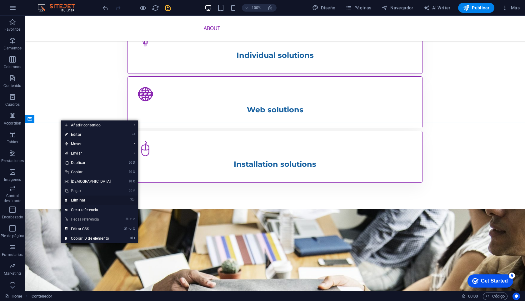
click at [90, 201] on link "⌦ Eliminar" at bounding box center [88, 199] width 54 height 9
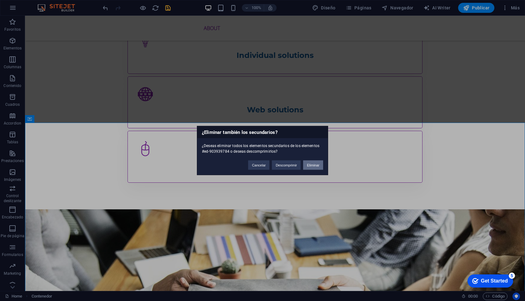
click at [312, 165] on button "Eliminar" at bounding box center [313, 164] width 20 height 9
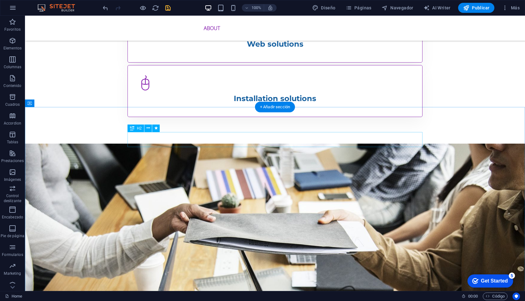
scroll to position [528, 0]
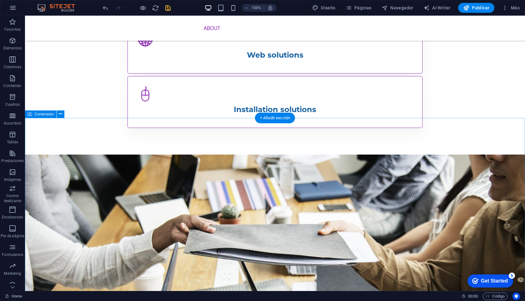
click at [60, 114] on icon at bounding box center [60, 114] width 3 height 7
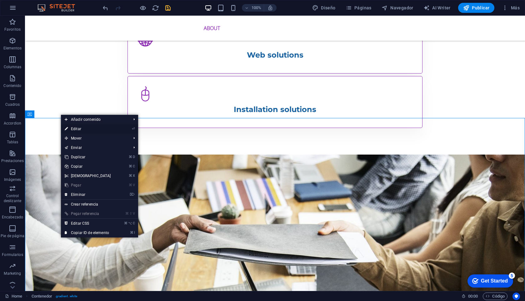
click at [77, 130] on link "⏎ Editar" at bounding box center [88, 128] width 54 height 9
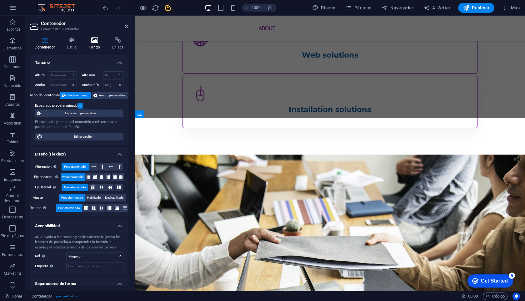
click at [93, 44] on h4 "Fondo" at bounding box center [95, 43] width 23 height 13
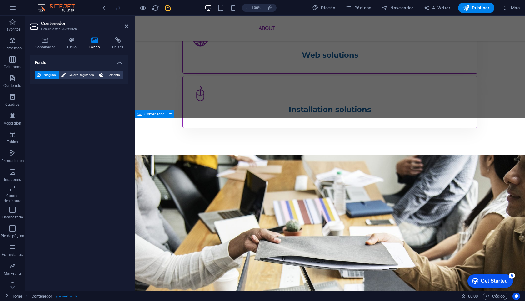
click at [159, 115] on span "Contenedor" at bounding box center [154, 114] width 20 height 4
click at [169, 114] on icon at bounding box center [170, 114] width 3 height 7
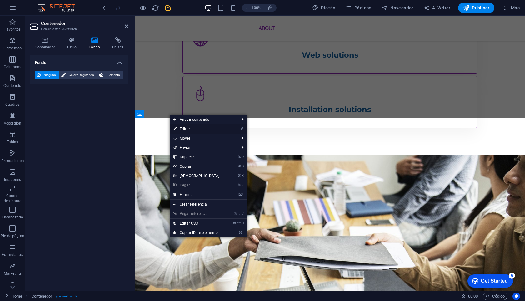
click at [184, 129] on link "⏎ Editar" at bounding box center [197, 128] width 54 height 9
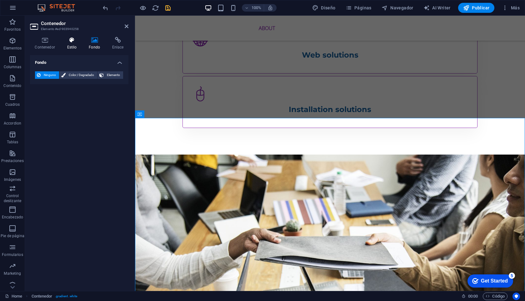
click at [73, 43] on icon at bounding box center [71, 40] width 19 height 6
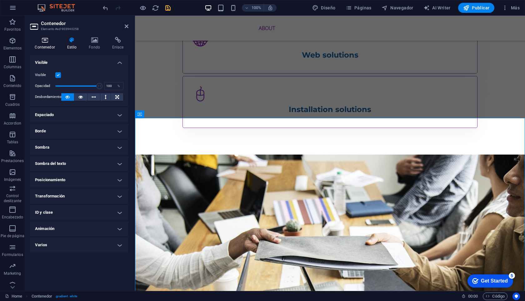
click at [46, 43] on h4 "Contenedor" at bounding box center [46, 43] width 32 height 13
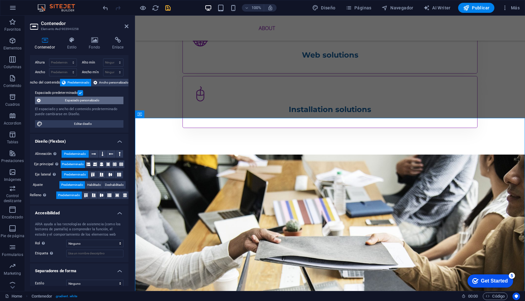
scroll to position [16, 0]
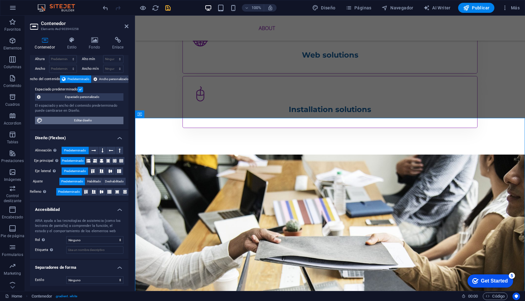
click at [53, 119] on span "Editar diseño" at bounding box center [82, 121] width 77 height 8
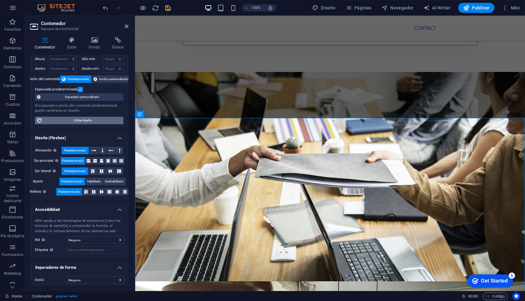
select select "rem"
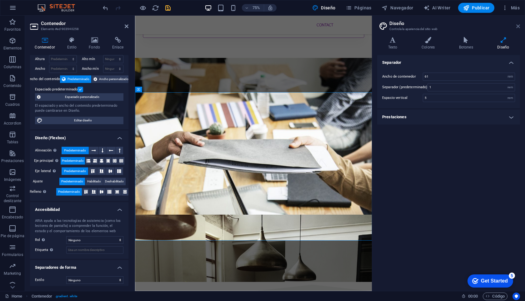
click at [519, 27] on icon at bounding box center [518, 26] width 4 height 5
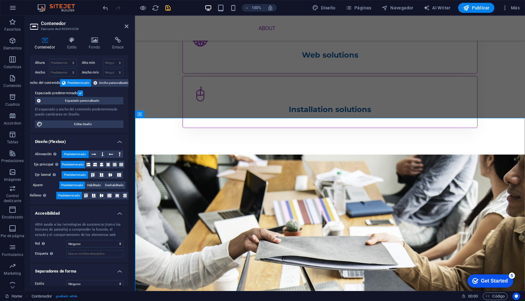
scroll to position [0, 0]
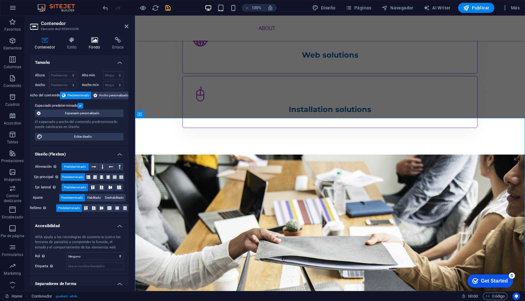
click at [95, 43] on h4 "Fondo" at bounding box center [95, 43] width 23 height 13
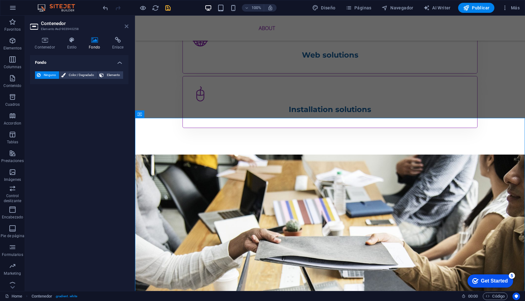
click at [126, 28] on icon at bounding box center [127, 26] width 4 height 5
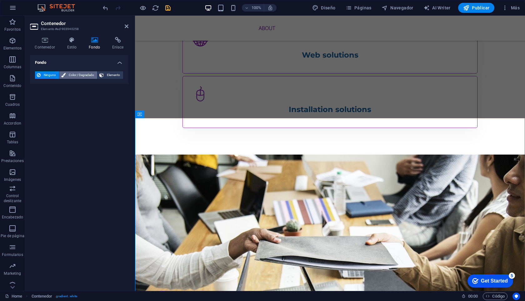
click at [78, 76] on span "Color / Degradado" at bounding box center [82, 75] width 28 height 8
click at [59, 87] on span "Degradado" at bounding box center [62, 87] width 20 height 9
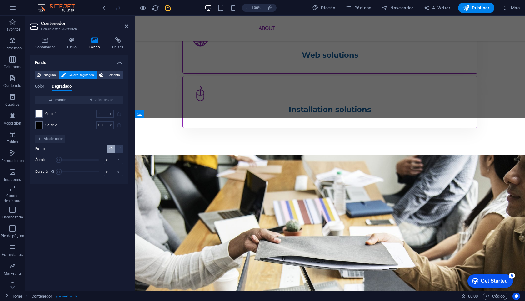
drag, startPoint x: 68, startPoint y: 159, endPoint x: 50, endPoint y: 160, distance: 17.5
click at [50, 160] on div "Ángulo 0 °" at bounding box center [79, 159] width 88 height 9
drag, startPoint x: 58, startPoint y: 161, endPoint x: 114, endPoint y: 162, distance: 55.6
click at [114, 162] on div "Ángulo 360 °" at bounding box center [79, 159] width 88 height 9
type input "0"
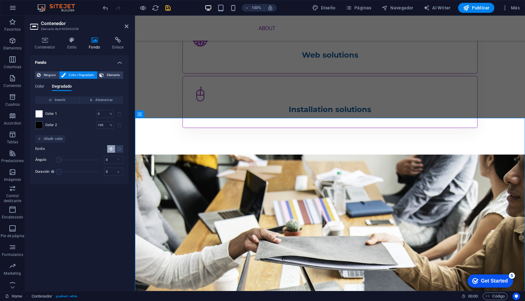
drag, startPoint x: 98, startPoint y: 159, endPoint x: 57, endPoint y: 160, distance: 41.3
click at [57, 160] on span "Ángulo" at bounding box center [59, 160] width 6 height 6
drag, startPoint x: 50, startPoint y: 123, endPoint x: 50, endPoint y: 110, distance: 12.8
click at [50, 110] on div "Color 1 0 % ​ Color 2 100 % ​" at bounding box center [79, 119] width 88 height 31
click at [40, 113] on span at bounding box center [39, 113] width 7 height 7
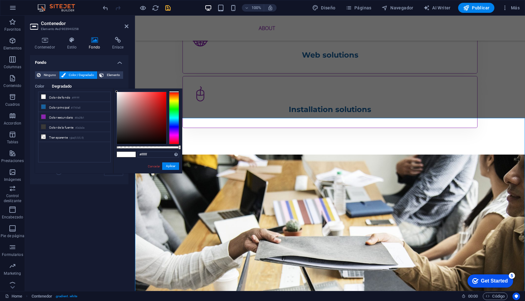
click at [40, 113] on li "Color secundario #8a25b1" at bounding box center [74, 117] width 72 height 10
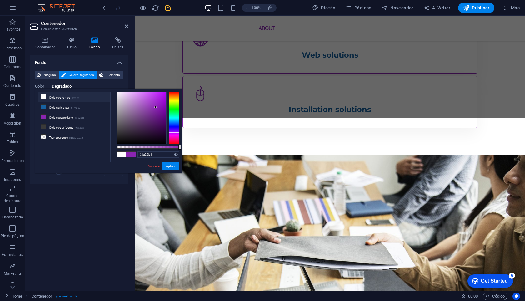
click at [73, 99] on small "#ffffff" at bounding box center [76, 98] width 8 height 4
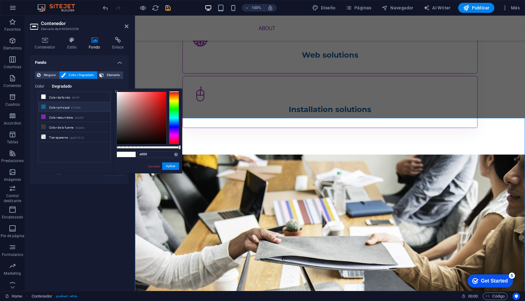
click at [64, 108] on li "Color principal #1761a0" at bounding box center [74, 107] width 72 height 10
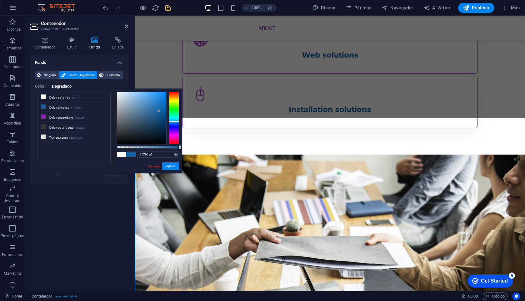
click at [48, 173] on label "Duración Duración de la animación en segundo plano. Un valor de "0" desactiva e…" at bounding box center [46, 171] width 23 height 3
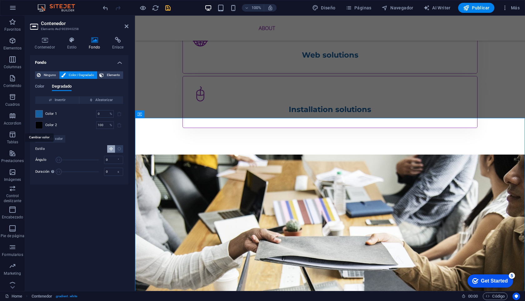
click at [40, 126] on span at bounding box center [39, 125] width 7 height 7
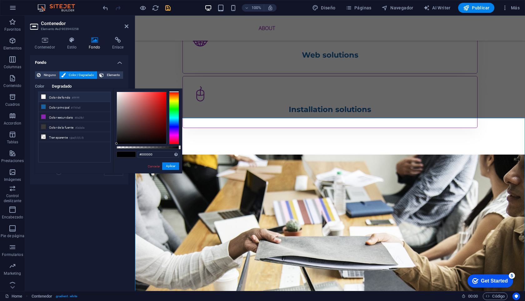
click at [59, 98] on li "Color de fondo #ffffff" at bounding box center [74, 97] width 72 height 10
click at [63, 199] on div "Fondo Ninguno Color / Degradado Elemento Estirar fondo a ancho completo Superpo…" at bounding box center [79, 170] width 98 height 231
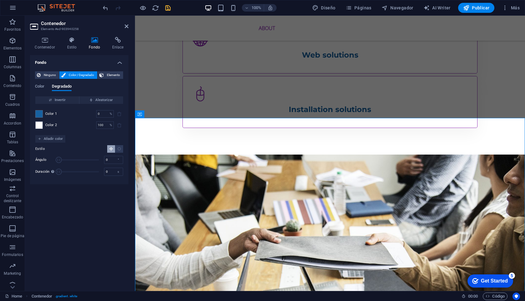
click at [85, 199] on div "Fondo Ninguno Color / Degradado Elemento Estirar fondo a ancho completo Superpo…" at bounding box center [79, 170] width 98 height 231
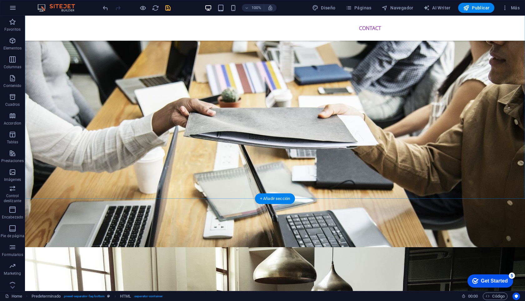
scroll to position [646, 0]
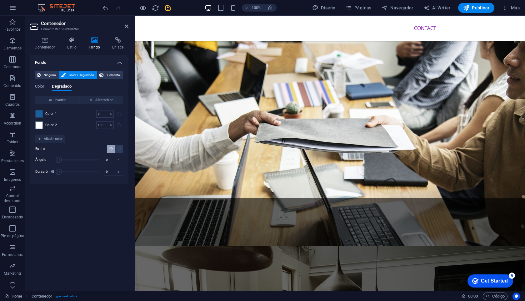
click at [40, 112] on span at bounding box center [39, 113] width 7 height 7
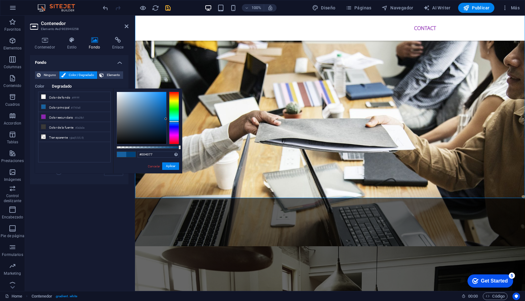
type input "#004076"
drag, startPoint x: 163, startPoint y: 114, endPoint x: 168, endPoint y: 119, distance: 6.9
click at [168, 119] on div at bounding box center [148, 118] width 63 height 53
click at [146, 156] on input "#004076" at bounding box center [159, 154] width 42 height 6
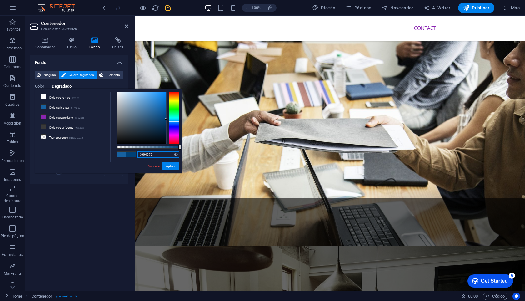
click at [146, 156] on input "#004076" at bounding box center [159, 154] width 42 height 6
click at [170, 166] on button "Aplicar" at bounding box center [170, 166] width 17 height 8
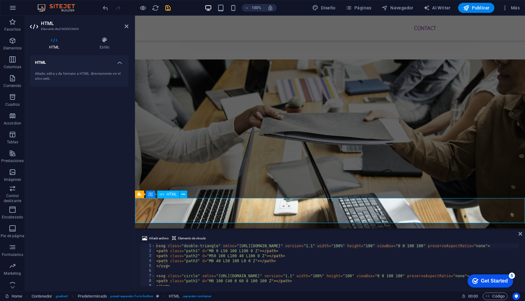
type textarea "<path class="path3" d="M0 40 L50 100 L0 0 Z"></path>"
click at [203, 261] on div "< svg class = "double-triangle" xmlns = "[URL][DOMAIN_NAME]" version = "1.1" wi…" at bounding box center [337, 269] width 364 height 53
click at [167, 195] on span "Predeterminado" at bounding box center [168, 194] width 27 height 4
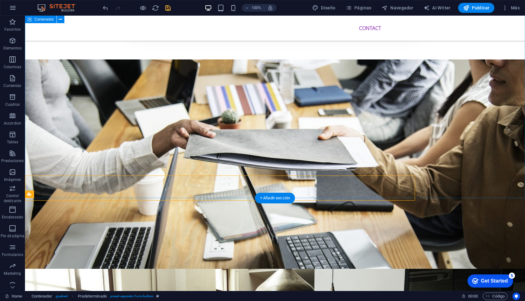
scroll to position [646, 0]
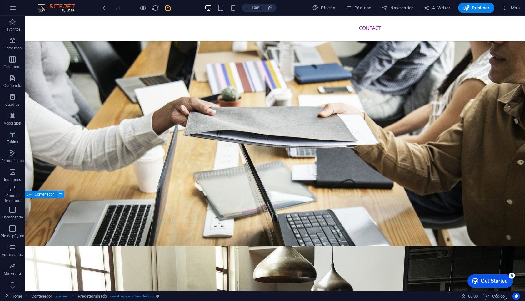
click at [60, 195] on icon at bounding box center [60, 194] width 3 height 7
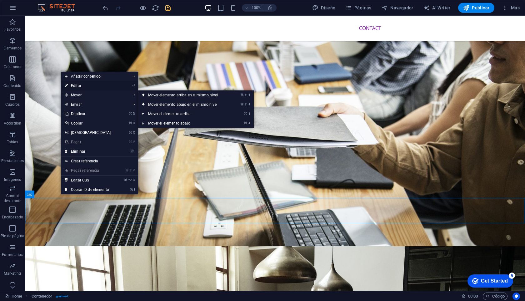
click at [83, 84] on link "⏎ Editar" at bounding box center [88, 85] width 54 height 9
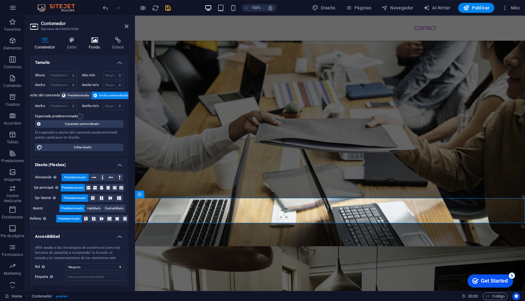
click at [95, 45] on h4 "Fondo" at bounding box center [95, 43] width 23 height 13
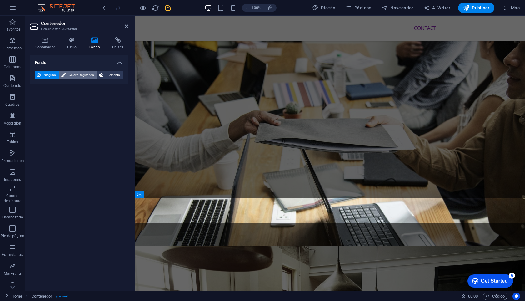
click at [80, 75] on span "Color / Degradado" at bounding box center [82, 75] width 28 height 8
click at [62, 88] on span "Degradado" at bounding box center [62, 87] width 20 height 9
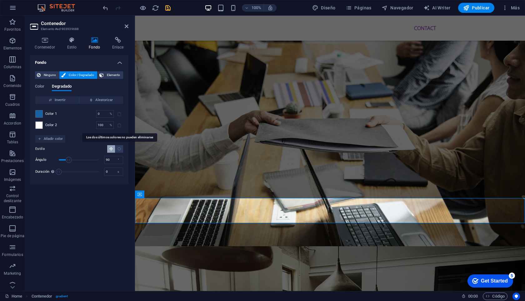
click at [119, 125] on span at bounding box center [120, 125] width 8 height 8
click at [118, 125] on span at bounding box center [120, 125] width 8 height 8
click at [44, 89] on span "Color" at bounding box center [39, 87] width 9 height 9
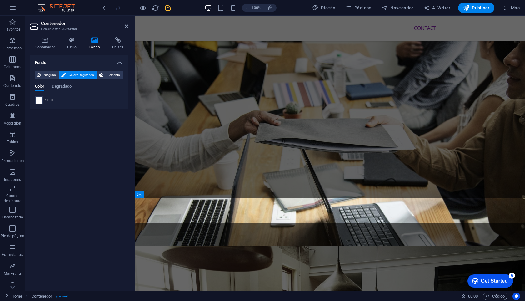
click at [38, 100] on span at bounding box center [39, 100] width 7 height 7
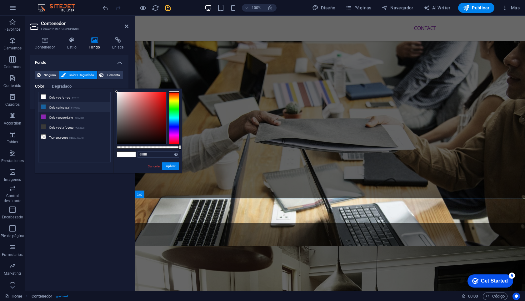
click at [80, 106] on small "#1761a0" at bounding box center [75, 108] width 9 height 4
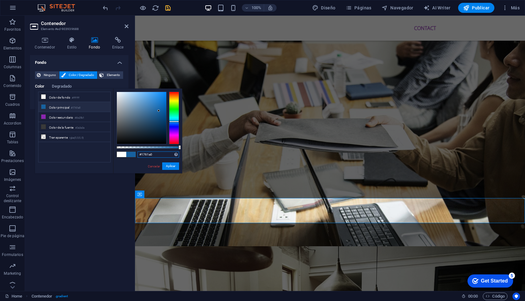
click at [146, 153] on input "#1761a0" at bounding box center [159, 154] width 42 height 6
paste input "004076"
type input "#004076"
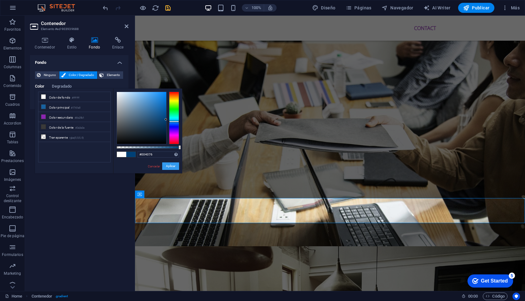
click at [169, 168] on button "Aplicar" at bounding box center [170, 166] width 17 height 8
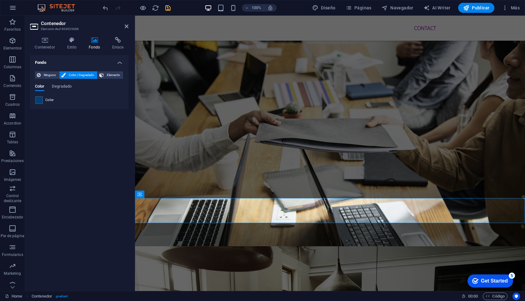
click at [84, 137] on div "Fondo Ninguno Color / Degradado Elemento Estirar fondo a ancho completo Superpo…" at bounding box center [79, 170] width 98 height 231
click at [61, 87] on span "Degradado" at bounding box center [62, 87] width 20 height 9
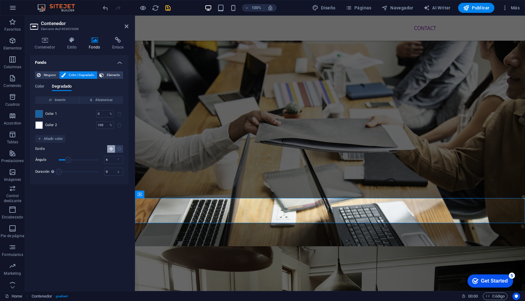
type input "0"
drag, startPoint x: 68, startPoint y: 159, endPoint x: 38, endPoint y: 160, distance: 30.0
click at [38, 160] on div "Ángulo 0 °" at bounding box center [79, 159] width 88 height 9
click at [41, 124] on span at bounding box center [39, 125] width 7 height 7
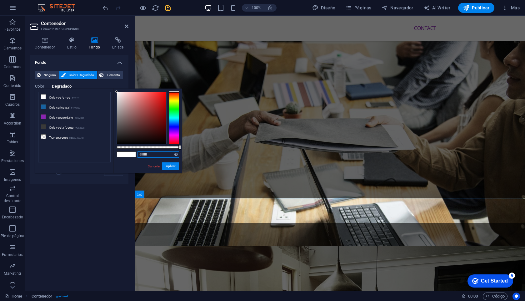
click at [145, 153] on input "#ffffff" at bounding box center [159, 154] width 42 height 6
paste input "004076"
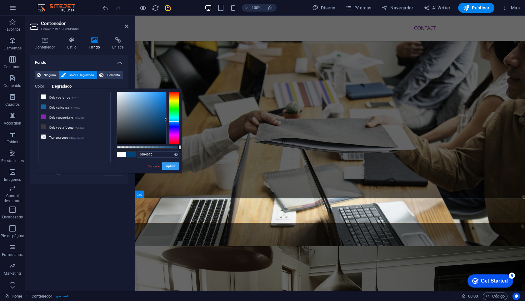
click at [165, 166] on button "Aplicar" at bounding box center [170, 166] width 17 height 8
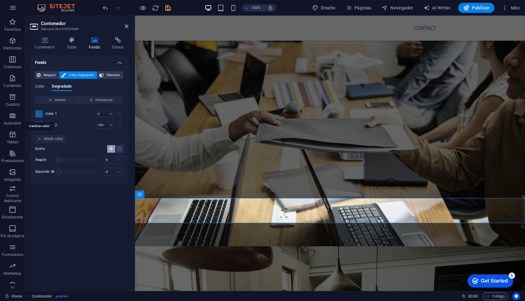
click at [36, 113] on span at bounding box center [39, 113] width 7 height 7
click at [0, 0] on div "less Color de fondo #ffffff Color principal #1761a0 Color secundario #8a25b1 Co…" at bounding box center [0, 0] width 0 height 0
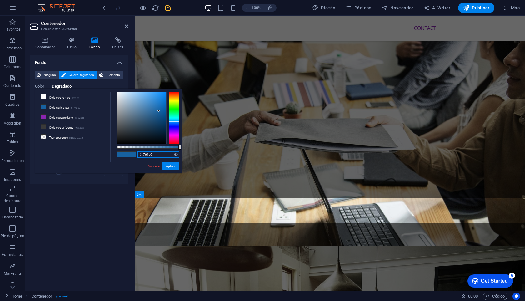
click at [144, 153] on input "#1761a0" at bounding box center [159, 154] width 42 height 6
paste input "004076"
type input "#004076"
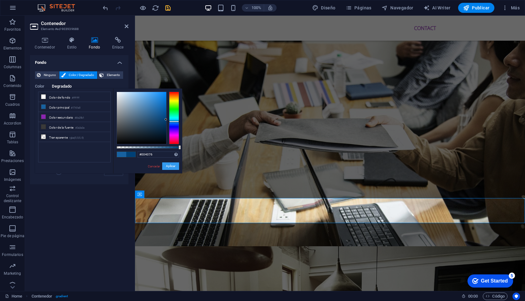
click at [168, 166] on button "Aplicar" at bounding box center [170, 166] width 17 height 8
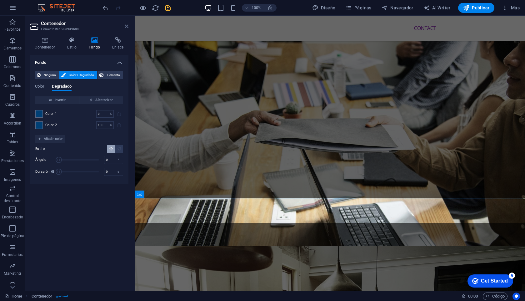
click at [126, 28] on icon at bounding box center [127, 26] width 4 height 5
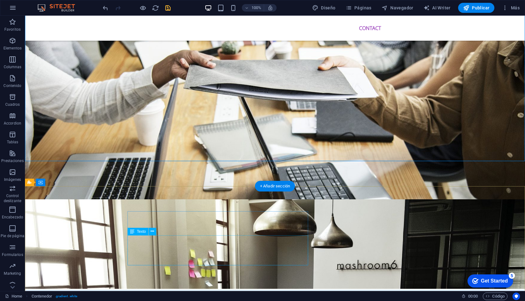
scroll to position [707, 0]
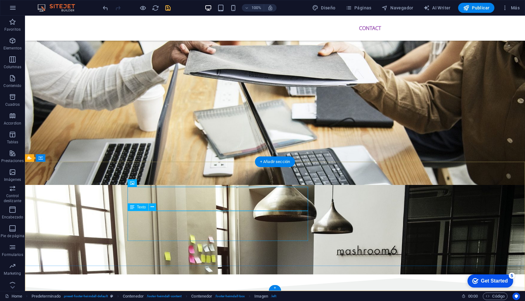
click at [141, 204] on div "Texto" at bounding box center [138, 207] width 21 height 8
click at [139, 208] on span "Texto" at bounding box center [141, 207] width 9 height 4
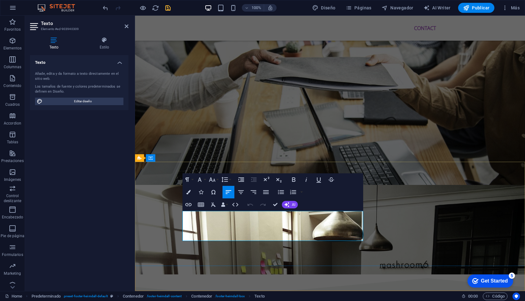
click at [99, 99] on span "Editar diseño" at bounding box center [82, 102] width 77 height 8
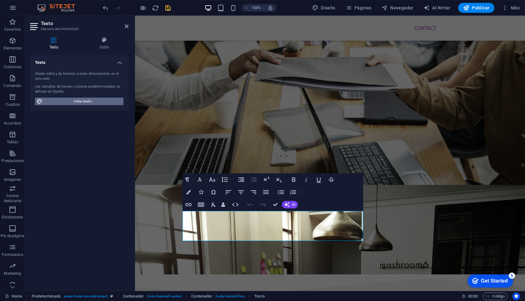
scroll to position [698, 0]
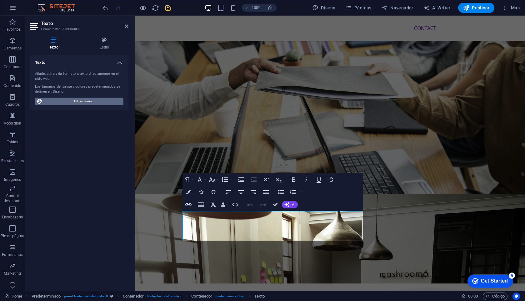
select select "px"
select select "400"
select select "px"
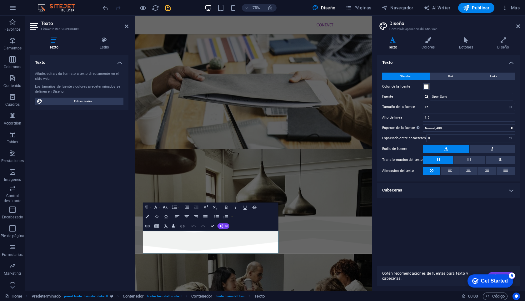
click at [431, 83] on div "Color de la fuente" at bounding box center [448, 87] width 133 height 8
click at [427, 86] on span at bounding box center [426, 86] width 5 height 5
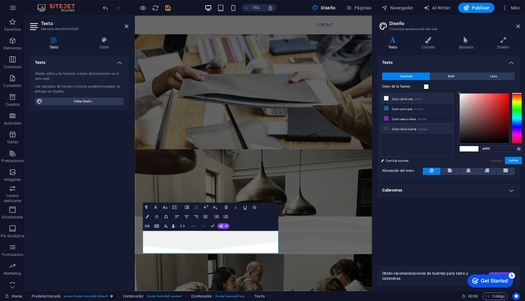
click at [414, 128] on li "Color de la fuente #3a3a3a" at bounding box center [417, 128] width 72 height 10
type input "#3a3a3a"
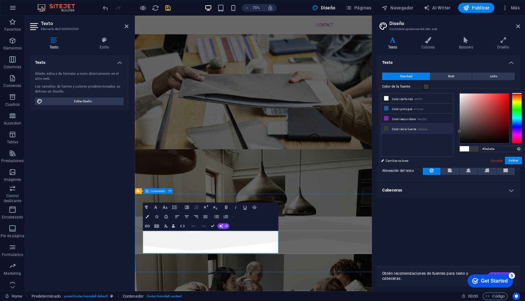
scroll to position [707, 0]
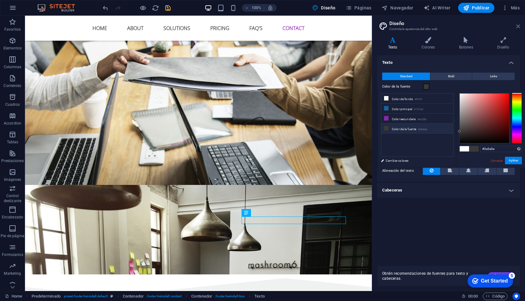
click at [519, 25] on icon at bounding box center [518, 26] width 4 height 5
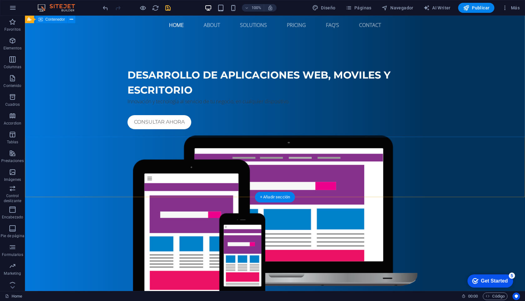
scroll to position [0, 0]
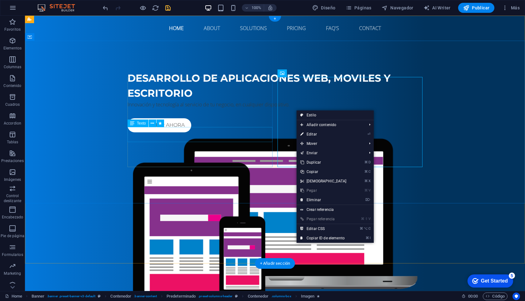
click at [218, 108] on div "Innovación y tecnología al servicio de tu negocio, en cualquier dispositivo." at bounding box center [275, 105] width 295 height 8
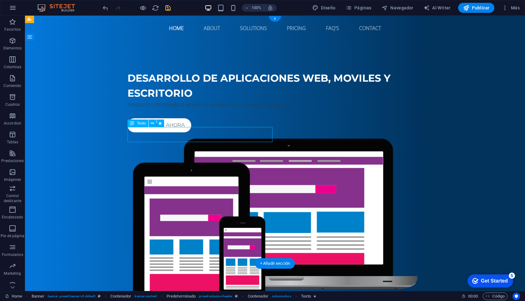
click at [204, 108] on div "Innovación y tecnología al servicio de tu negocio, en cualquier dispositivo." at bounding box center [275, 105] width 295 height 8
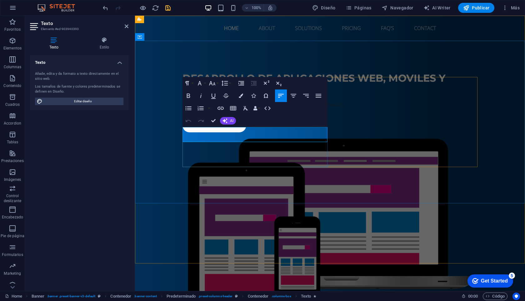
click at [201, 108] on p "Innovación y tecnología al servicio de tu negocio, en cualquier dispositivo." at bounding box center [330, 105] width 295 height 8
click at [108, 45] on h4 "Estilo" at bounding box center [104, 43] width 48 height 13
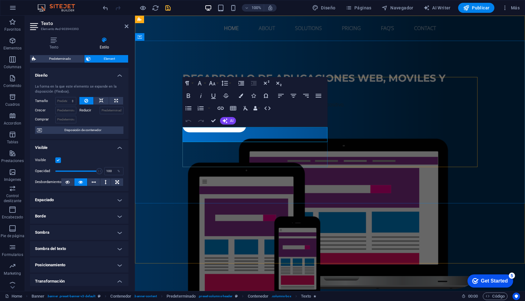
click at [201, 108] on p "Innovación y tecnología al servicio de tu negocio, en cualquier dispositivo." at bounding box center [330, 105] width 295 height 8
click at [170, 38] on icon at bounding box center [170, 37] width 3 height 7
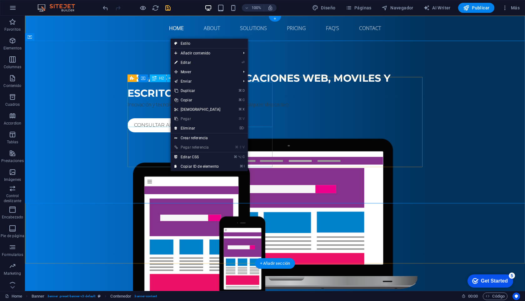
click at [135, 101] on div "Desarrollo de aplicaciones web, moviles y escritorio" at bounding box center [275, 86] width 295 height 30
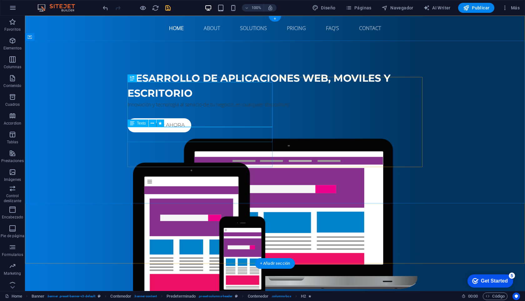
click at [149, 108] on div "Innovación y tecnología al servicio de tu negocio, en cualquier dispositivo." at bounding box center [275, 105] width 295 height 8
click at [153, 123] on icon at bounding box center [152, 123] width 3 height 7
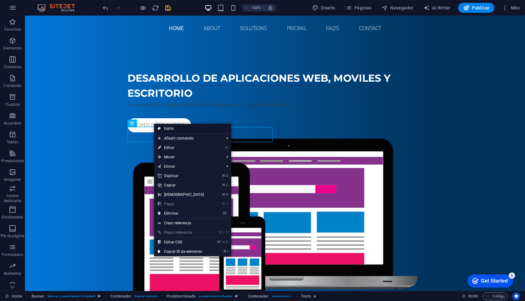
click at [171, 126] on link "Estilo" at bounding box center [192, 128] width 77 height 9
select select "px"
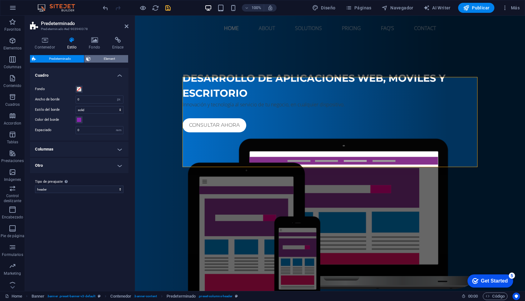
click at [97, 60] on span "Element" at bounding box center [110, 59] width 34 height 8
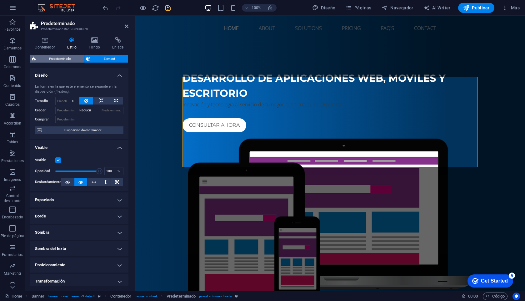
click at [72, 59] on span "Predeterminado" at bounding box center [60, 59] width 44 height 8
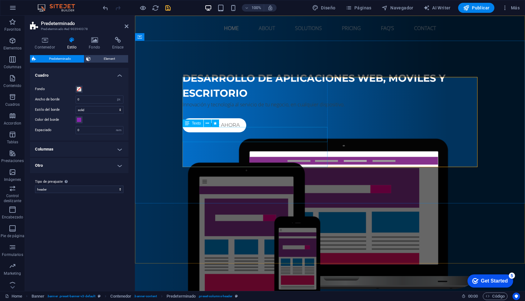
click at [205, 108] on div "Innovación y tecnología al servicio de tu negocio, en cualquier dispositivo." at bounding box center [330, 105] width 295 height 8
click at [211, 108] on div "Innovación y tecnología al servicio de tu negocio, en cualquier dispositivo." at bounding box center [330, 105] width 295 height 8
click at [106, 58] on span "Element" at bounding box center [110, 59] width 34 height 8
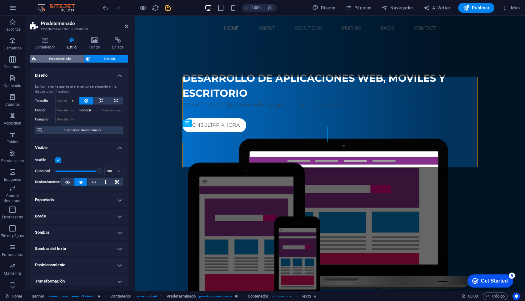
click at [66, 61] on span "Predeterminado" at bounding box center [60, 59] width 44 height 8
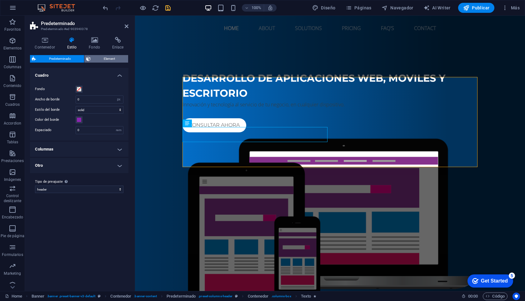
click at [93, 56] on span "Element" at bounding box center [110, 59] width 34 height 8
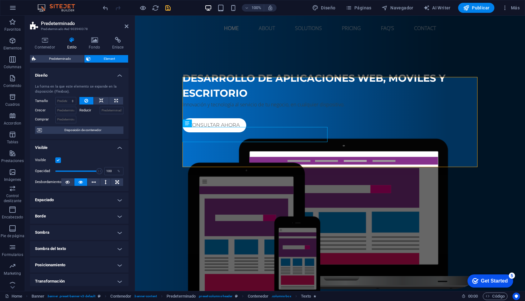
click at [111, 246] on h4 "Sombra del texto" at bounding box center [79, 248] width 98 height 15
click at [101, 246] on h4 "Sombra del texto" at bounding box center [79, 246] width 98 height 11
click at [83, 133] on span "Disposición de contenedor" at bounding box center [83, 130] width 78 height 8
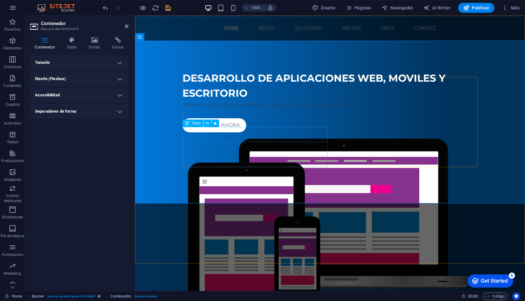
click at [218, 108] on div "Innovación y tecnología al servicio de tu negocio, en cualquier dispositivo." at bounding box center [330, 105] width 295 height 8
click at [210, 108] on div "Innovación y tecnología al servicio de tu negocio, en cualquier dispositivo." at bounding box center [330, 105] width 295 height 8
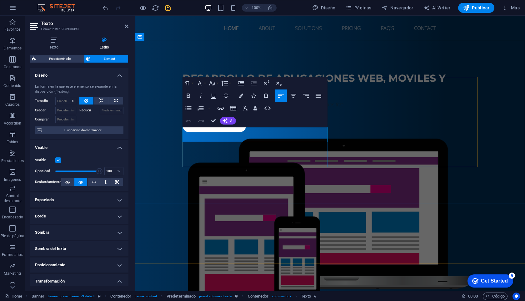
click at [215, 108] on p "Innovación y tecnología al servicio de tu negocio, en cualquier dispositivo." at bounding box center [330, 105] width 295 height 8
click at [208, 108] on p "Innovación y tecnología al servicio de tu negocio, en cualquier dispositivo." at bounding box center [330, 105] width 295 height 8
click at [229, 121] on button "AI" at bounding box center [228, 121] width 16 height 8
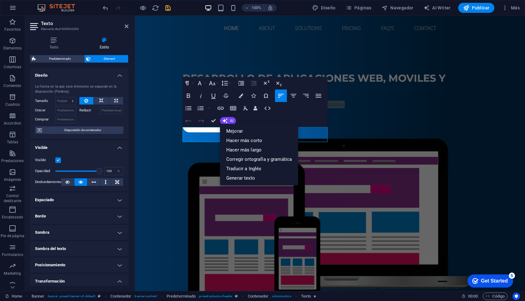
click at [257, 121] on div "Paragraph Format Normal Heading 1 Heading 2 Heading 3 Heading 4 Heading 5 Headi…" at bounding box center [255, 102] width 145 height 50
click at [277, 118] on div "Paragraph Format Normal Heading 1 Heading 2 Heading 3 Heading 4 Heading 5 Headi…" at bounding box center [255, 102] width 145 height 50
click at [213, 84] on icon "button" at bounding box center [212, 83] width 8 height 8
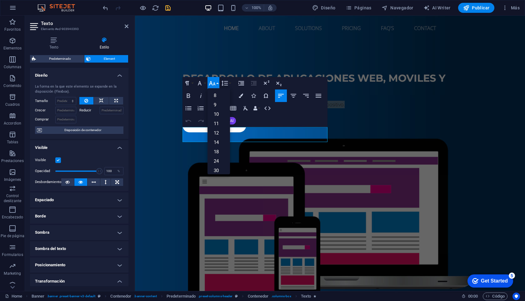
click at [213, 84] on icon "button" at bounding box center [212, 83] width 8 height 8
click at [201, 83] on icon "button" at bounding box center [200, 83] width 8 height 8
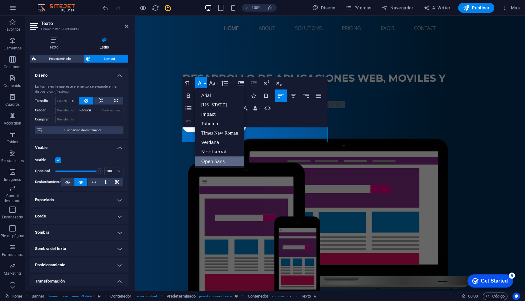
click at [201, 83] on icon "button" at bounding box center [200, 83] width 8 height 8
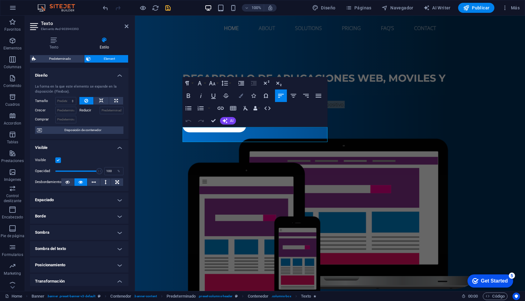
click at [242, 97] on icon "button" at bounding box center [241, 95] width 4 height 4
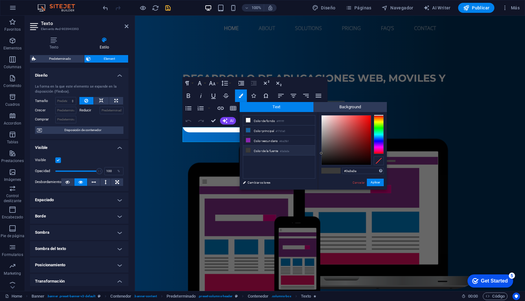
click at [285, 149] on small "#3a3a3a" at bounding box center [284, 151] width 9 height 4
click at [290, 168] on ul "Color de fondo #ffffff Color principal #1761a0 Color secundario #8a25b1 Color d…" at bounding box center [279, 146] width 73 height 63
click at [259, 181] on link "Cambiar colores" at bounding box center [276, 182] width 73 height 8
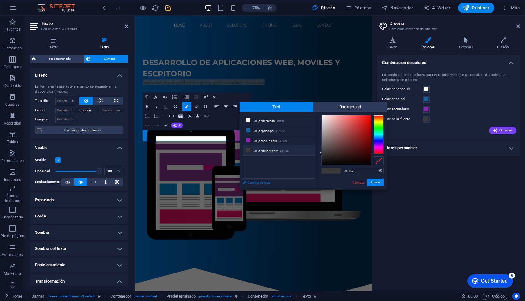
click at [260, 181] on link "Cambiar colores" at bounding box center [276, 182] width 73 height 8
click at [360, 183] on link "Cancelar" at bounding box center [358, 182] width 13 height 5
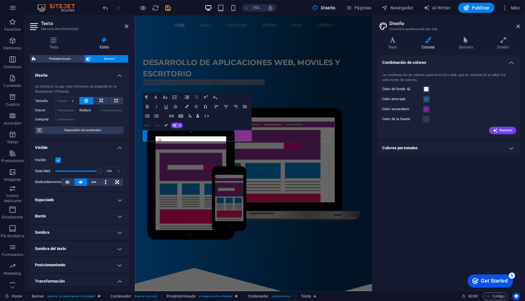
click at [402, 63] on h4 "Combinación de colores" at bounding box center [448, 60] width 143 height 11
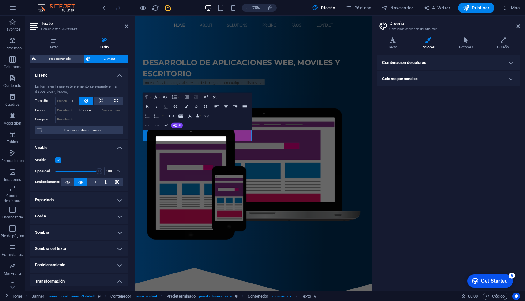
click at [402, 63] on h4 "Combinación de colores" at bounding box center [448, 62] width 143 height 15
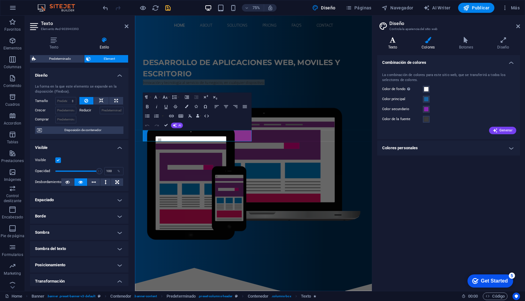
click at [392, 43] on icon at bounding box center [392, 40] width 31 height 6
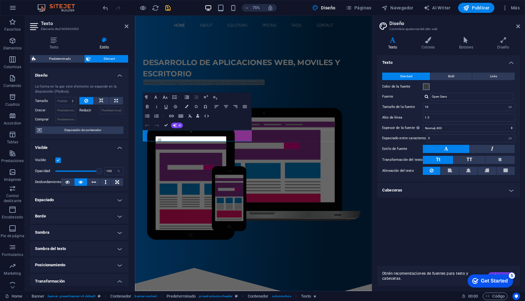
click at [427, 87] on span at bounding box center [426, 86] width 5 height 5
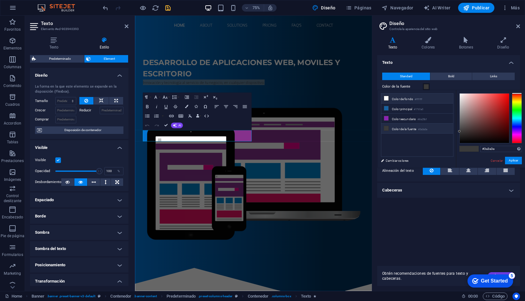
click at [408, 97] on li "Color de fondo #ffffff" at bounding box center [417, 98] width 72 height 10
click at [432, 263] on div "Desarrollo de aplicaciones web, moviles y escritorio Innovación y tecnología al…" at bounding box center [293, 192] width 316 height 302
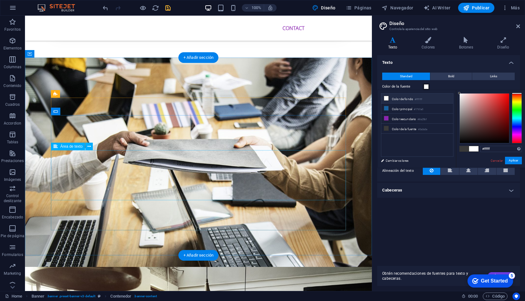
scroll to position [707, 0]
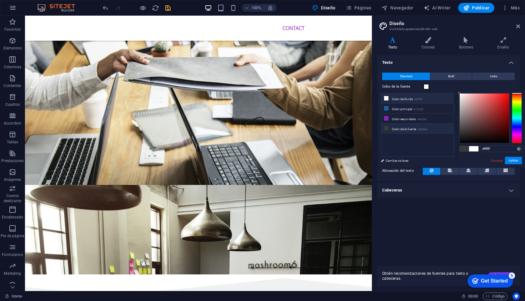
click at [402, 131] on li "Color de la fuente #3a3a3a" at bounding box center [417, 128] width 72 height 10
type input "#3a3a3a"
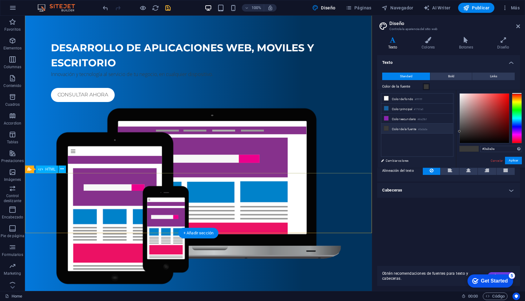
scroll to position [0, 0]
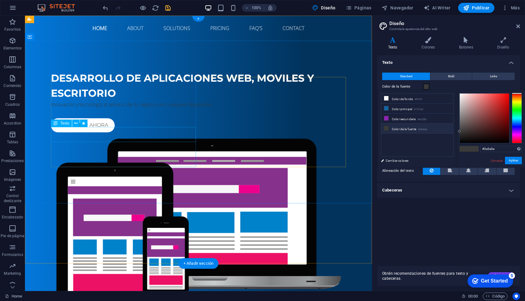
click at [102, 108] on div "Innovación y tecnología al servicio de tu negocio, en cualquier dispositivo." at bounding box center [198, 105] width 295 height 8
click at [114, 108] on div "Innovación y tecnología al servicio de tu negocio, en cualquier dispositivo." at bounding box center [198, 105] width 295 height 8
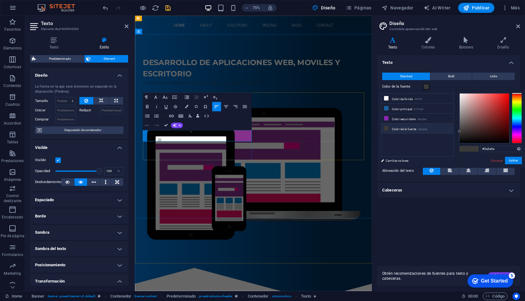
click at [187, 108] on p "Innovación y tecnología al servicio de tu negocio, en cualquier dispositivo." at bounding box center [293, 105] width 295 height 8
click at [208, 116] on icon "button" at bounding box center [206, 116] width 5 height 3
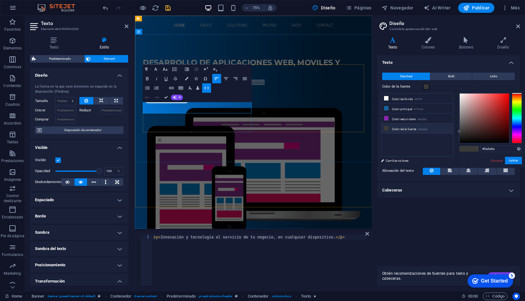
click at [185, 108] on p "Innovación y tecnología al servicio de tu negocio, en cualquier dispositivo." at bounding box center [293, 105] width 295 height 8
click at [187, 78] on icon "button" at bounding box center [186, 78] width 3 height 3
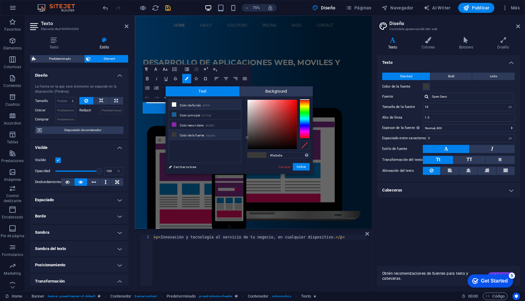
click at [208, 105] on small "#ffffff" at bounding box center [207, 105] width 8 height 4
type input "#ffffff"
click at [303, 168] on button "Aplicar" at bounding box center [301, 167] width 17 height 8
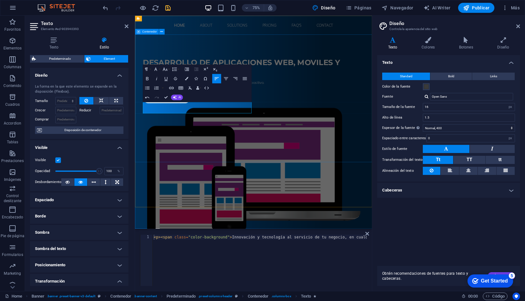
click at [238, 186] on div "Desarrollo de aplicaciones web, moviles y escritorio Innovación y tecnología al…" at bounding box center [293, 192] width 316 height 302
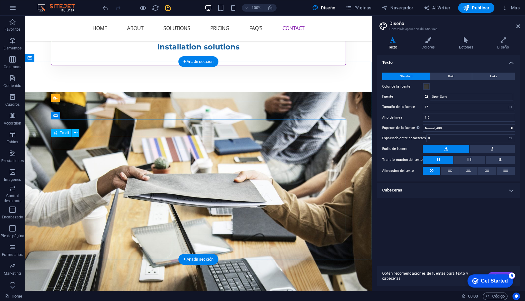
scroll to position [584, 0]
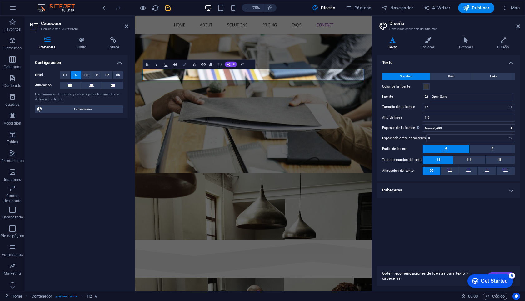
click at [186, 65] on icon "button" at bounding box center [184, 64] width 3 height 3
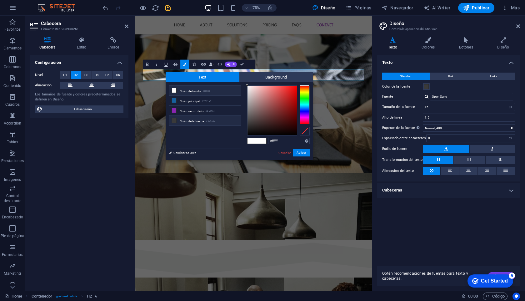
click at [201, 119] on li "Color de la fuente #3a3a3a" at bounding box center [205, 121] width 72 height 10
type input "#3a3a3a"
click at [299, 154] on button "Aplicar" at bounding box center [301, 153] width 17 height 8
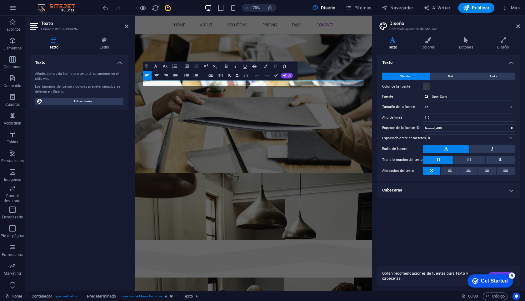
click at [272, 66] on button "Icons" at bounding box center [275, 66] width 9 height 9
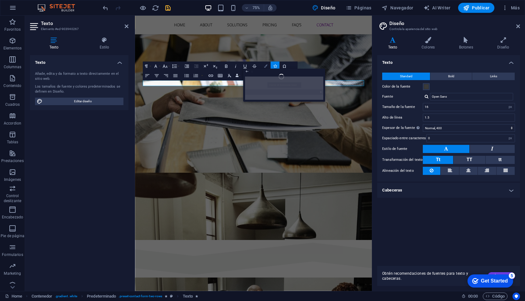
click at [265, 67] on icon "button" at bounding box center [265, 66] width 3 height 3
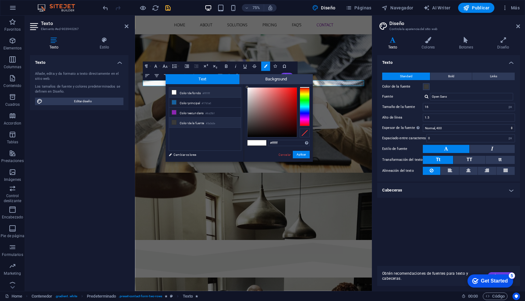
click at [203, 122] on li "Color de la fuente #3a3a3a" at bounding box center [205, 123] width 72 height 10
type input "#3a3a3a"
click at [299, 154] on button "Aplicar" at bounding box center [301, 155] width 17 height 8
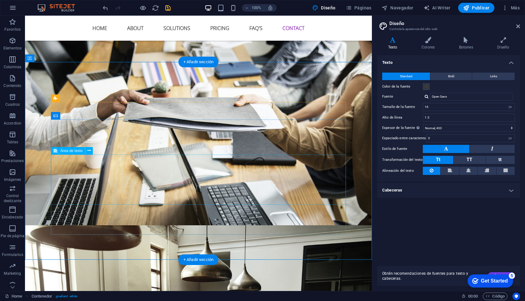
scroll to position [584, 0]
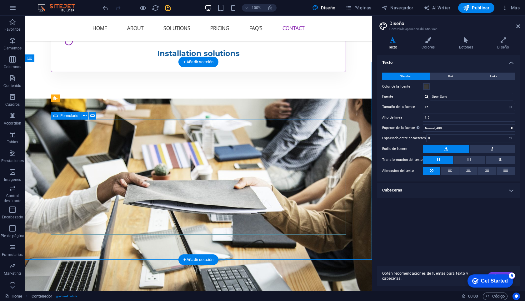
click div "I have read and understand the privacy policy. Enviar datos"
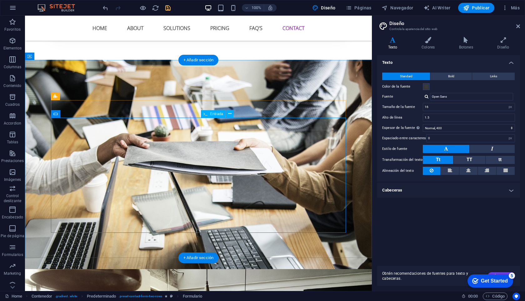
scroll to position [707, 0]
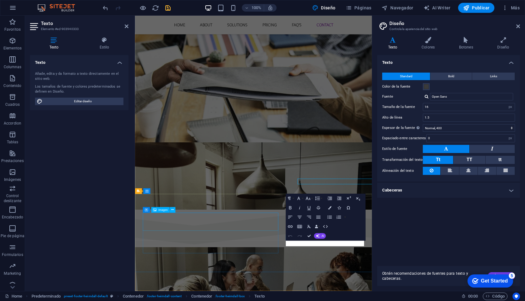
scroll to position [698, 0]
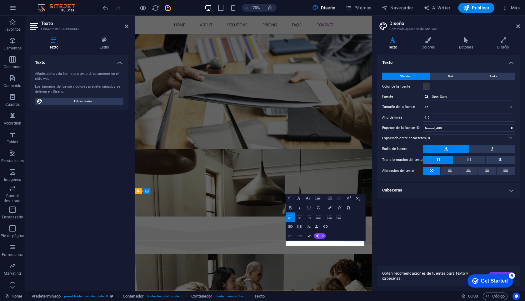
click span "+ 1-123-456-7890"
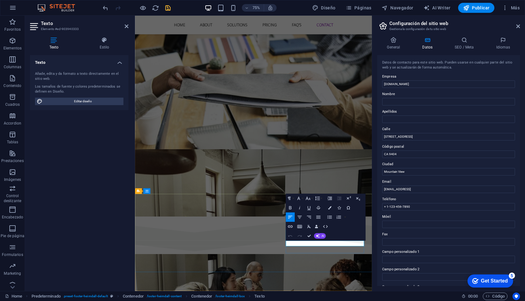
drag, startPoint x: 356, startPoint y: 320, endPoint x: 421, endPoint y: 315, distance: 65.2
click span "+ 1-123-456-7890"
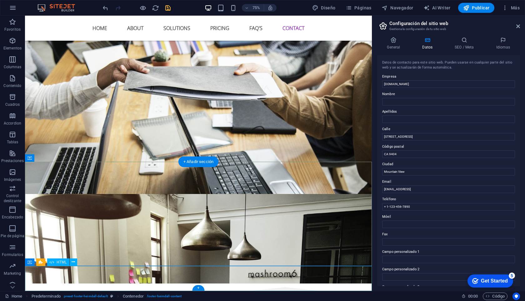
scroll to position [707, 0]
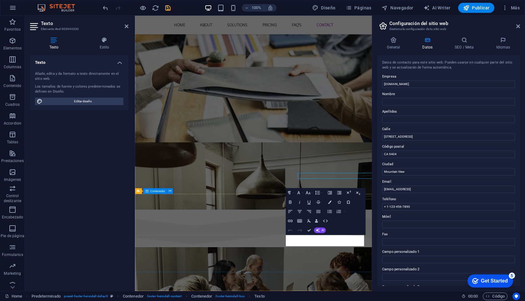
scroll to position [698, 0]
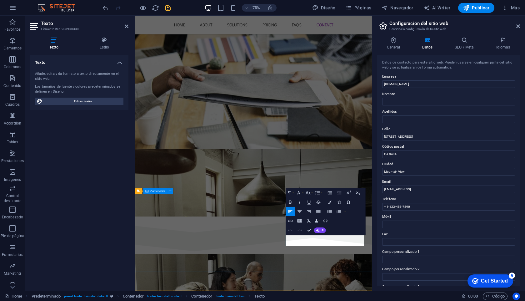
drag, startPoint x: 346, startPoint y: 319, endPoint x: 335, endPoint y: 312, distance: 13.5
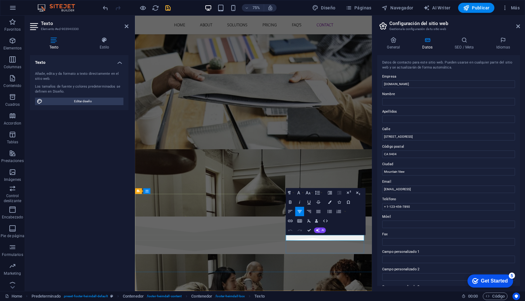
click at [293, 212] on icon "button" at bounding box center [291, 212] width 6 height 6
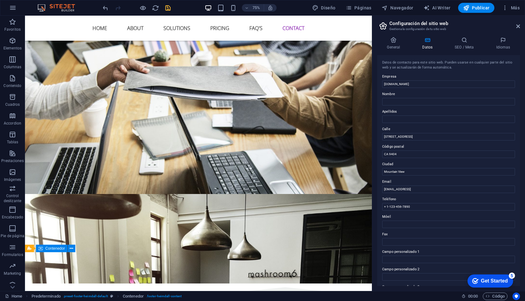
scroll to position [707, 0]
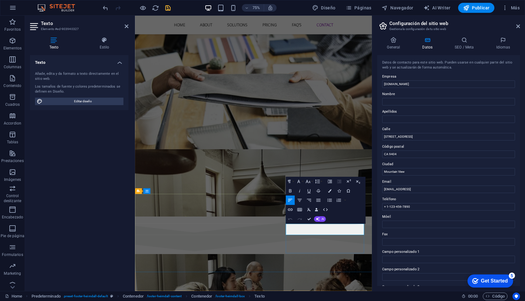
drag, startPoint x: 394, startPoint y: 306, endPoint x: 337, endPoint y: 307, distance: 56.6
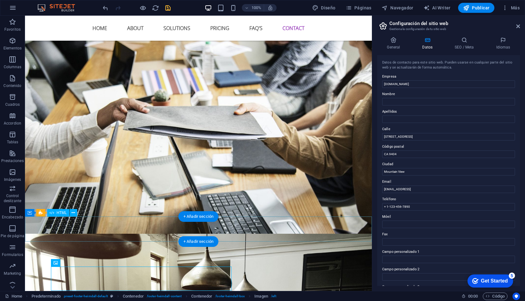
scroll to position [707, 0]
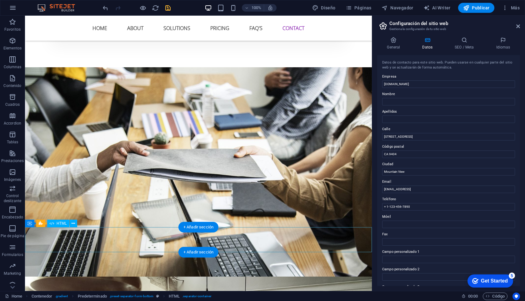
scroll to position [671, 0]
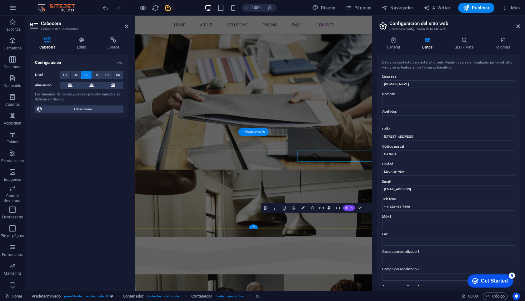
scroll to position [698, 0]
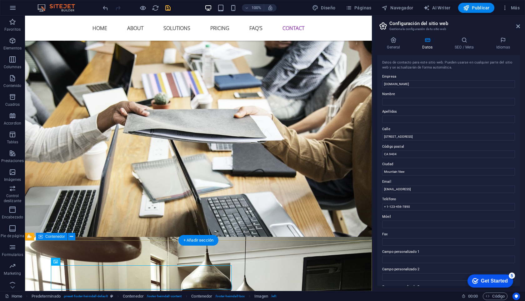
scroll to position [707, 0]
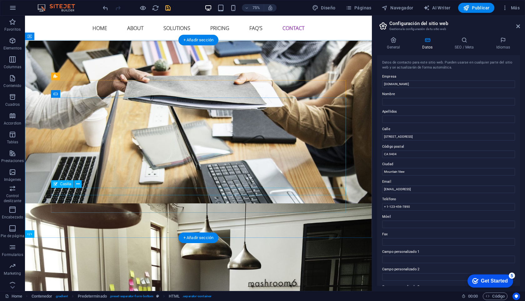
scroll to position [698, 0]
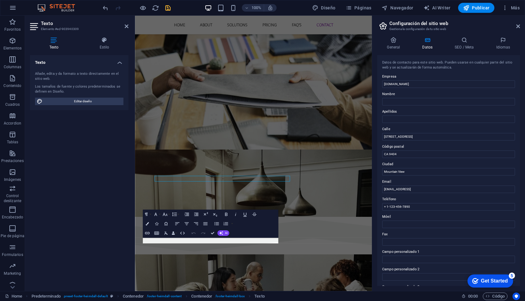
scroll to position [689, 0]
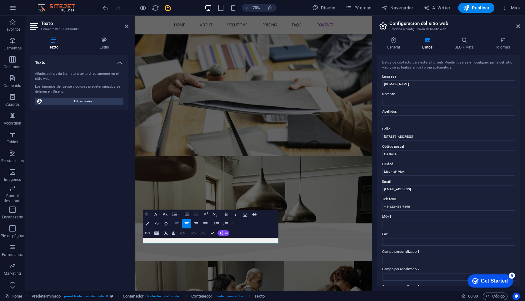
click at [175, 224] on icon "button" at bounding box center [177, 223] width 4 height 3
click at [97, 226] on div "Texto Añade, edita y da formato a texto directamente en el sitio web. Los tamañ…" at bounding box center [79, 170] width 98 height 231
click div "Enviar datos"
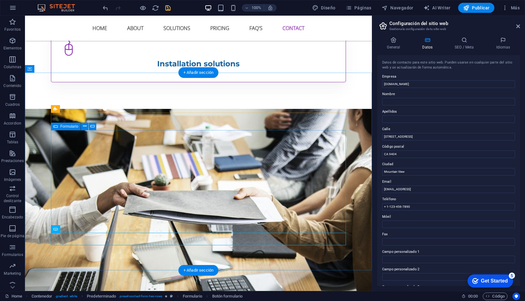
scroll to position [574, 0]
click div "I have read and understand the privacy policy."
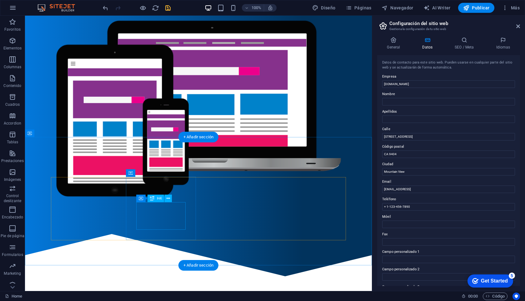
scroll to position [115, 0]
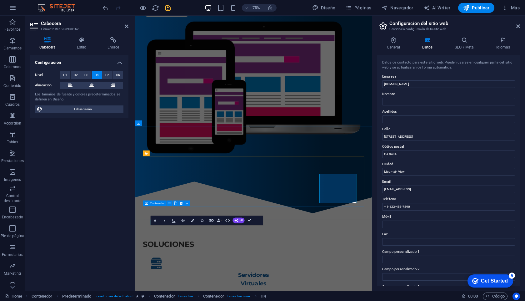
scroll to position [183, 0]
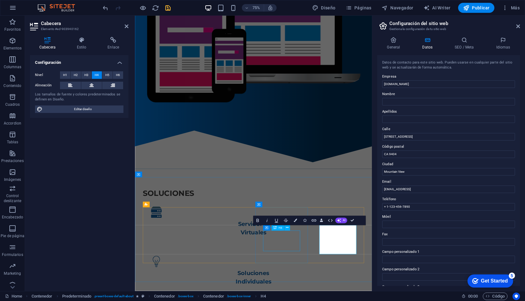
scroll to position [115, 0]
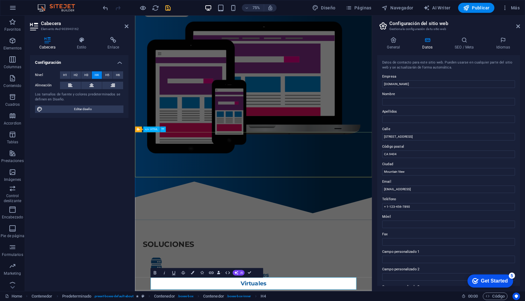
click at [288, 228] on div at bounding box center [293, 258] width 316 height 60
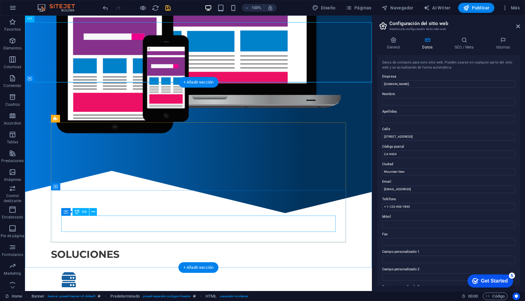
scroll to position [183, 0]
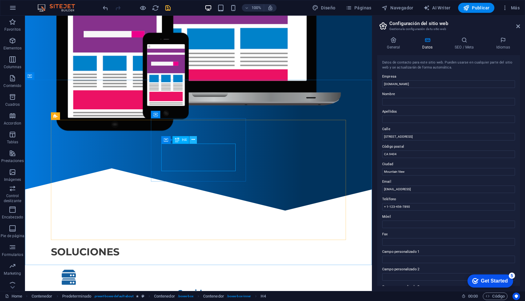
click at [193, 140] on icon at bounding box center [193, 139] width 3 height 7
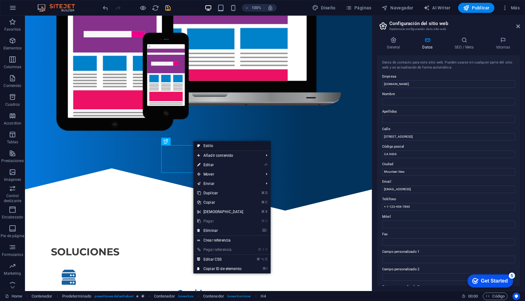
click at [206, 145] on link "Estilo" at bounding box center [231, 145] width 77 height 9
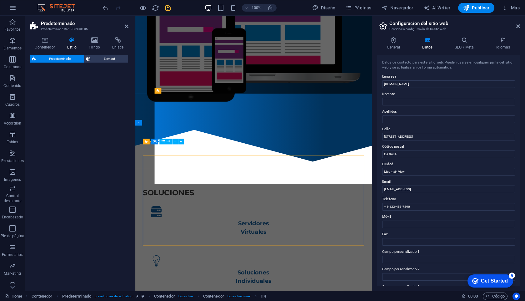
select select "px"
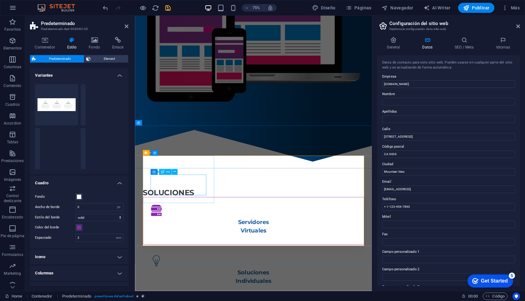
click at [199, 285] on div "Servidores Virtuales" at bounding box center [293, 296] width 274 height 23
click at [215, 258] on div "Servidores Virtuales" at bounding box center [293, 289] width 295 height 63
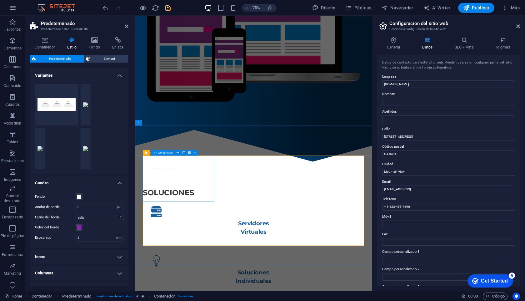
click at [167, 153] on span "Contenedor" at bounding box center [165, 152] width 15 height 3
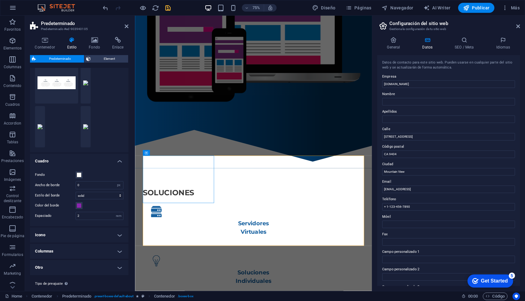
scroll to position [36, 0]
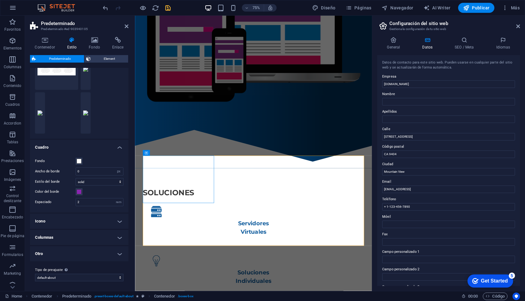
click at [115, 238] on h4 "Columnas" at bounding box center [79, 237] width 98 height 15
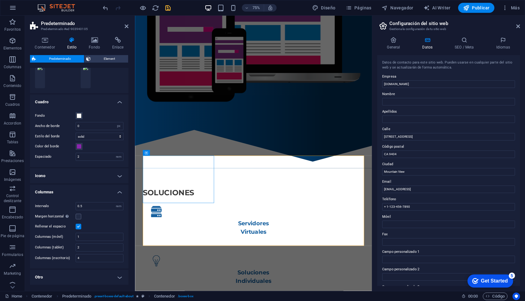
scroll to position [104, 0]
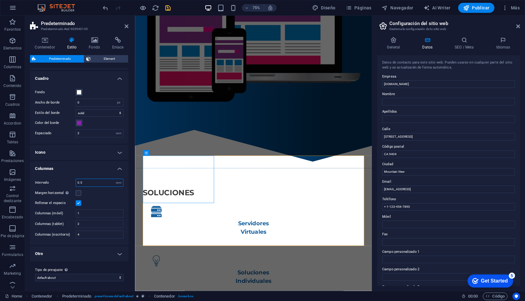
click at [102, 181] on input "0.5" at bounding box center [99, 183] width 47 height 8
type input "0.2"
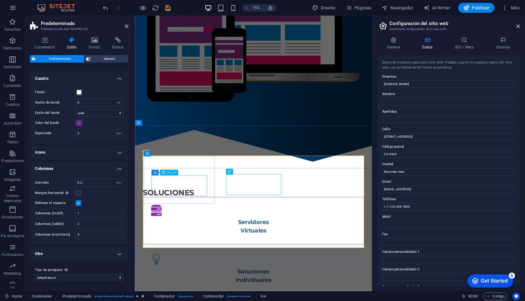
click at [195, 285] on div "Servidores Virtuales" at bounding box center [293, 296] width 274 height 23
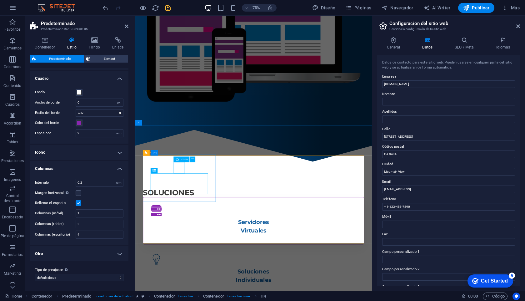
click at [193, 268] on figure at bounding box center [293, 275] width 274 height 15
click at [228, 258] on div "Servidores Virtuales" at bounding box center [293, 289] width 295 height 63
click at [178, 152] on icon at bounding box center [177, 152] width 3 height 5
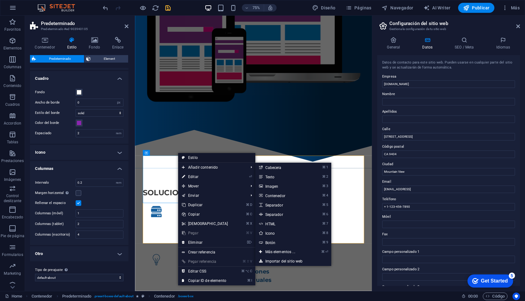
click at [193, 158] on link "Estilo" at bounding box center [216, 157] width 77 height 9
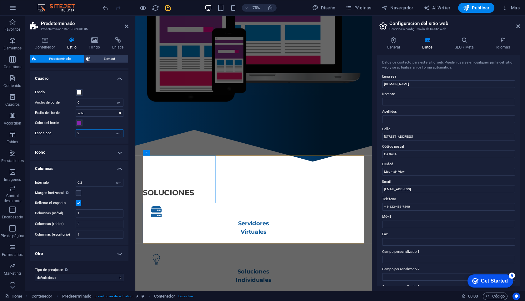
click at [82, 133] on input "2" at bounding box center [99, 133] width 47 height 8
type input "1"
click at [108, 59] on span "Element" at bounding box center [110, 59] width 34 height 8
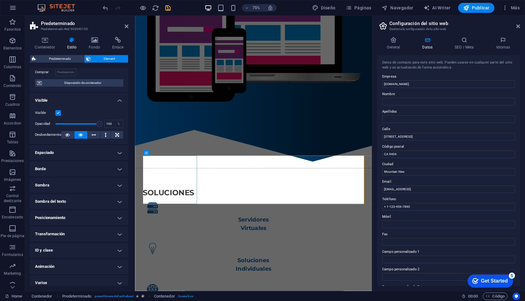
scroll to position [51, 0]
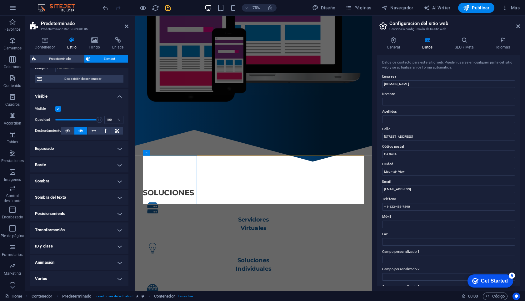
click at [117, 145] on h4 "Espaciado" at bounding box center [79, 148] width 98 height 15
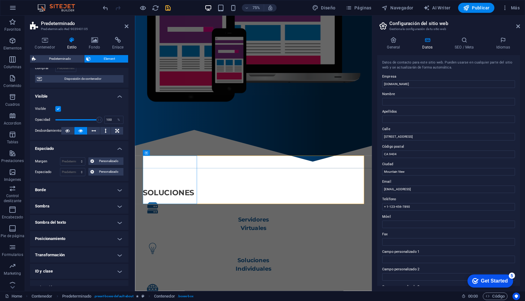
scroll to position [58, 0]
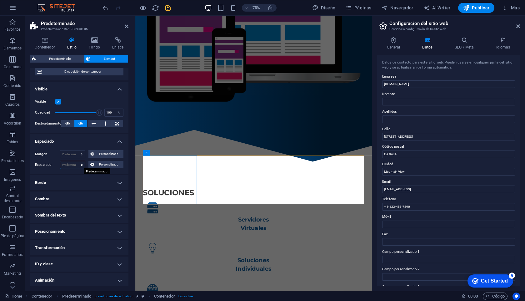
click at [82, 166] on select "Predeterminado px rem % vh vw Personalizado" at bounding box center [72, 165] width 25 height 8
select select "px"
click at [75, 161] on select "Predeterminado px rem % vh vw Personalizado" at bounding box center [72, 165] width 25 height 8
type input "5"
click at [73, 156] on select "Predeterminado automático px % rem vw vh Personalizado" at bounding box center [72, 154] width 25 height 8
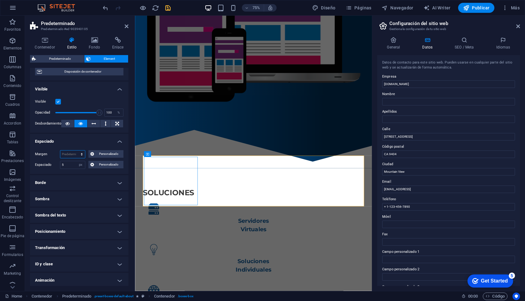
select select "px"
click at [75, 150] on select "Predeterminado automático px % rem vw vh Personalizado" at bounding box center [72, 154] width 25 height 8
type input "2"
click at [82, 172] on div "Margen 2 Predeterminado automático px % rem vw vh Personalizado Personalizado 2…" at bounding box center [79, 159] width 98 height 29
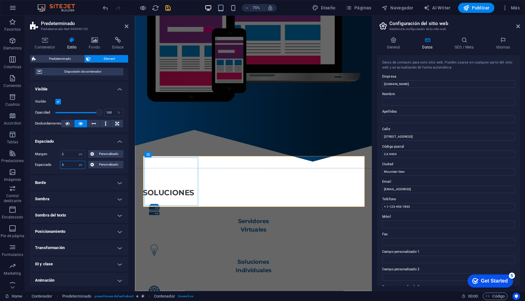
click at [66, 165] on input "5" at bounding box center [72, 165] width 25 height 8
type input "2"
click at [73, 178] on h4 "Borde" at bounding box center [79, 182] width 98 height 15
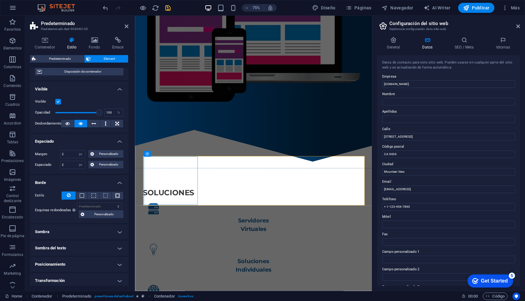
click at [73, 172] on div "Margen 2 Predeterminado automático px % rem vw vh Personalizado Personalizado 2…" at bounding box center [79, 159] width 98 height 29
click at [119, 183] on h4 "Borde" at bounding box center [79, 180] width 98 height 11
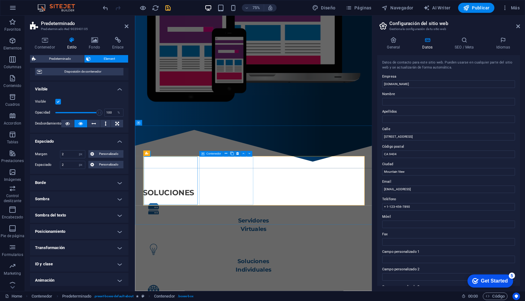
click at [263, 244] on div "soluciones" at bounding box center [293, 251] width 295 height 15
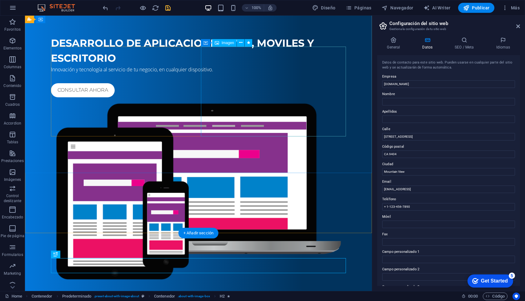
scroll to position [0, 0]
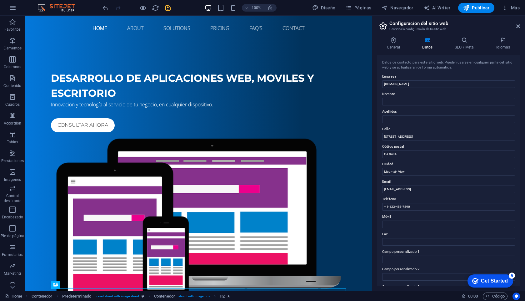
click at [165, 10] on icon "save" at bounding box center [167, 7] width 7 height 7
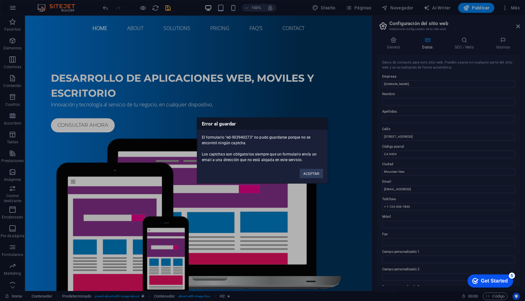
scroll to position [689, 0]
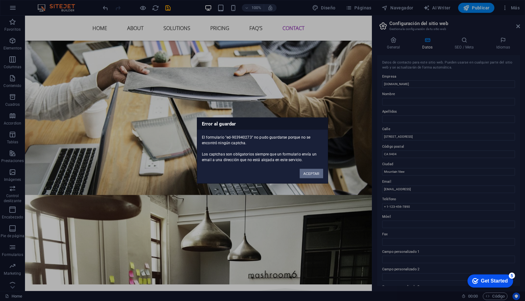
click at [307, 173] on button "ACEPTAR" at bounding box center [311, 173] width 23 height 9
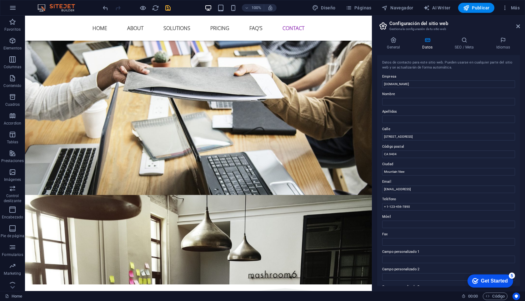
click at [167, 6] on icon "save" at bounding box center [167, 7] width 7 height 7
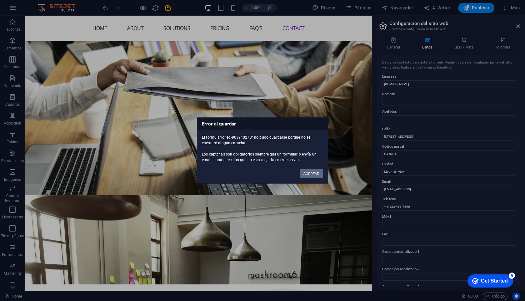
click at [311, 174] on button "ACEPTAR" at bounding box center [311, 173] width 23 height 9
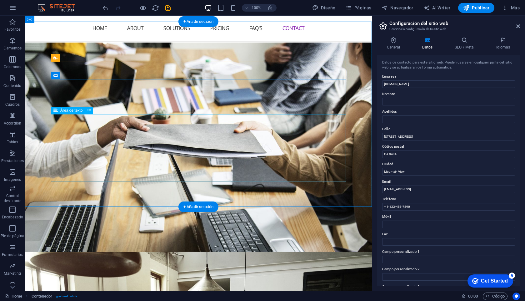
scroll to position [628, 0]
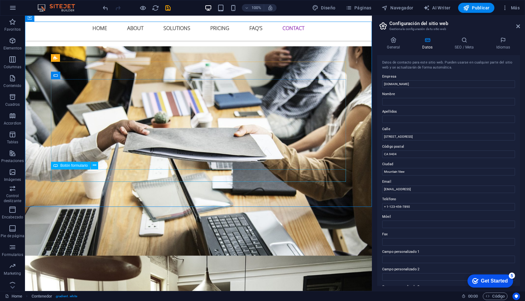
click at [86, 164] on span "Botón formulario" at bounding box center [74, 165] width 28 height 4
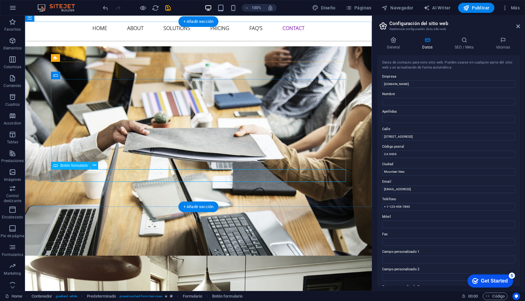
click div "Enviar datos"
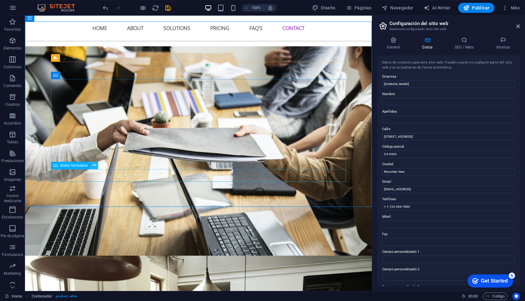
click at [94, 165] on icon at bounding box center [94, 165] width 3 height 7
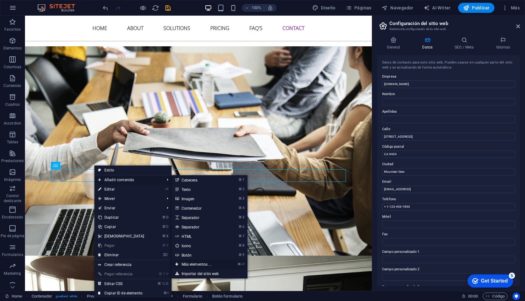
click at [194, 264] on link "⌘ ⏎ Más elementos ..." at bounding box center [198, 263] width 53 height 9
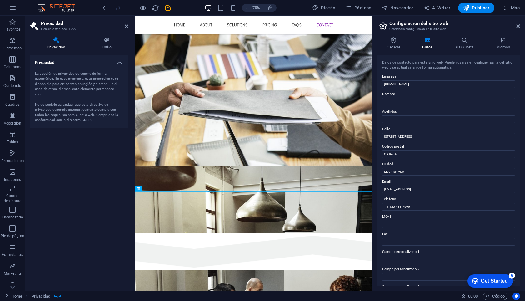
scroll to position [667, 0]
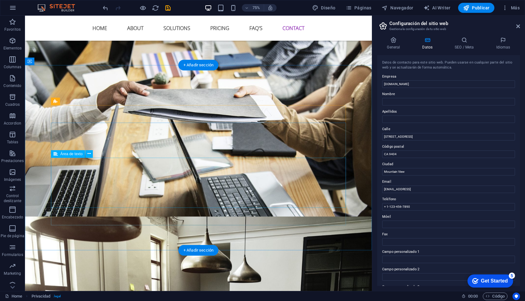
scroll to position [585, 0]
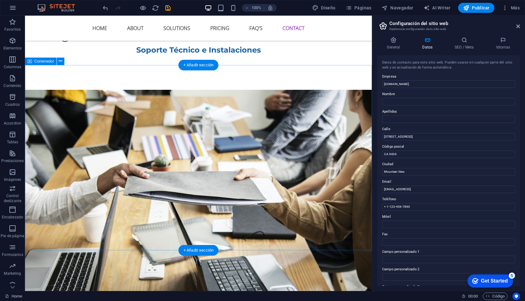
click at [60, 63] on icon at bounding box center [60, 61] width 3 height 7
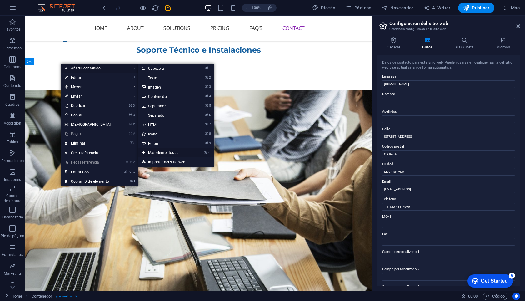
click at [157, 153] on link "⌘ ⏎ Más elementos ..." at bounding box center [164, 152] width 53 height 9
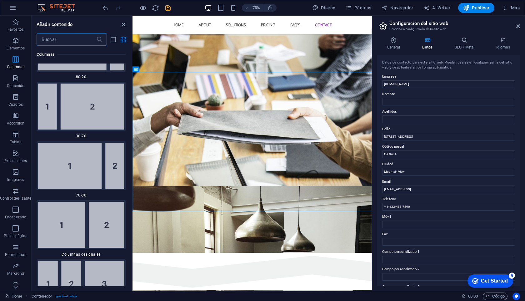
scroll to position [902, 0]
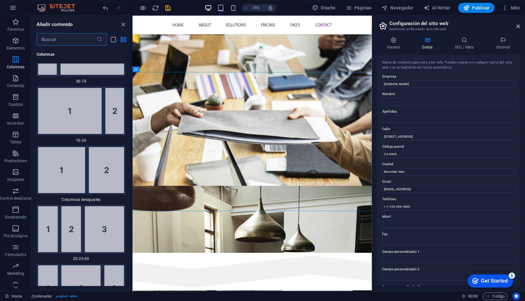
click at [75, 44] on input "text" at bounding box center [67, 39] width 60 height 13
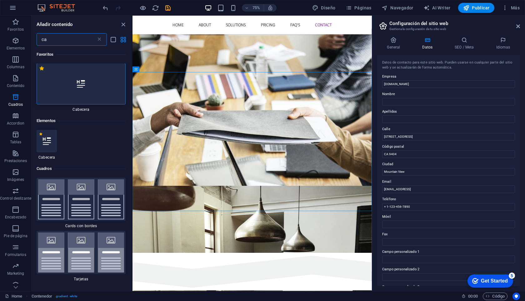
scroll to position [0, 0]
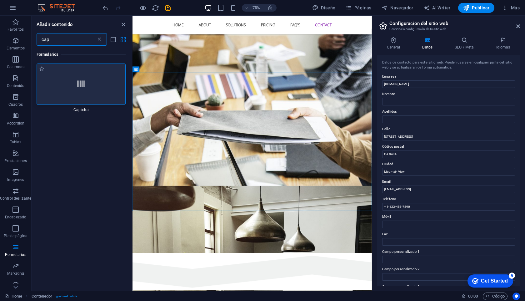
type input "cap"
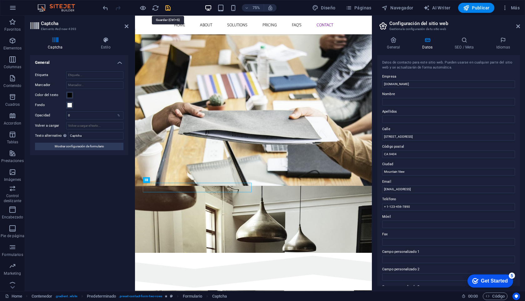
click at [167, 5] on icon "save" at bounding box center [167, 7] width 7 height 7
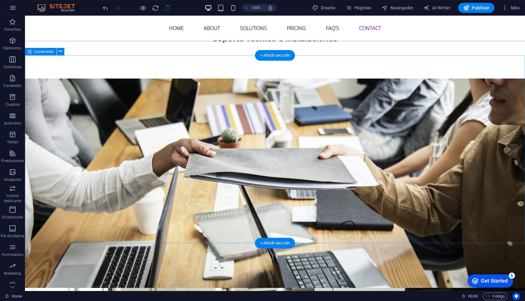
scroll to position [598, 0]
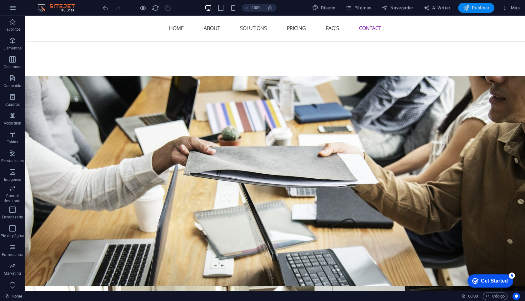
click at [477, 9] on span "Publicar" at bounding box center [476, 8] width 27 height 6
